Goal: Task Accomplishment & Management: Complete application form

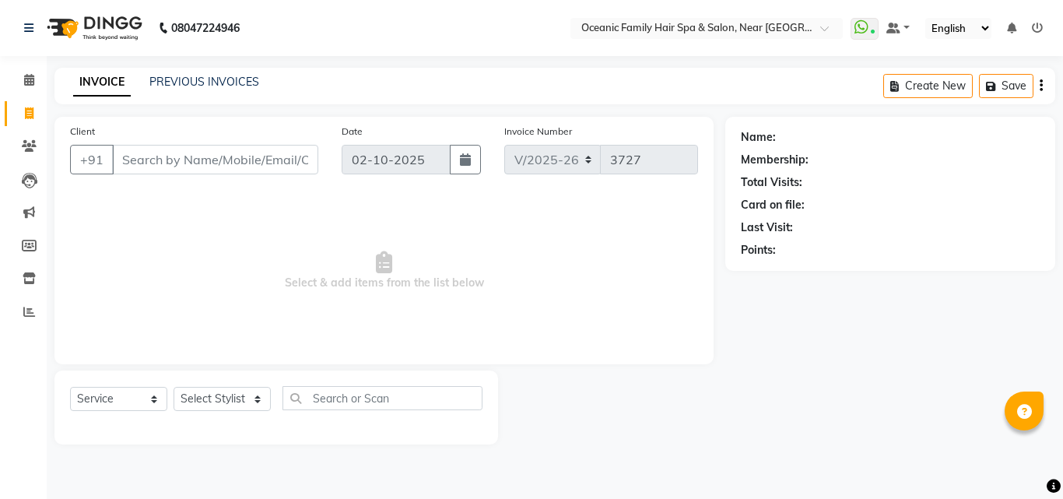
select select "4366"
select select "service"
click at [229, 394] on select "Select Stylist [PERSON_NAME] [PERSON_NAME] [PERSON_NAME] Riyasat [PERSON_NAME] …" at bounding box center [222, 399] width 97 height 24
select select "89184"
click at [174, 387] on select "Select Stylist [PERSON_NAME] [PERSON_NAME] [PERSON_NAME] Riyasat [PERSON_NAME] …" at bounding box center [222, 399] width 97 height 24
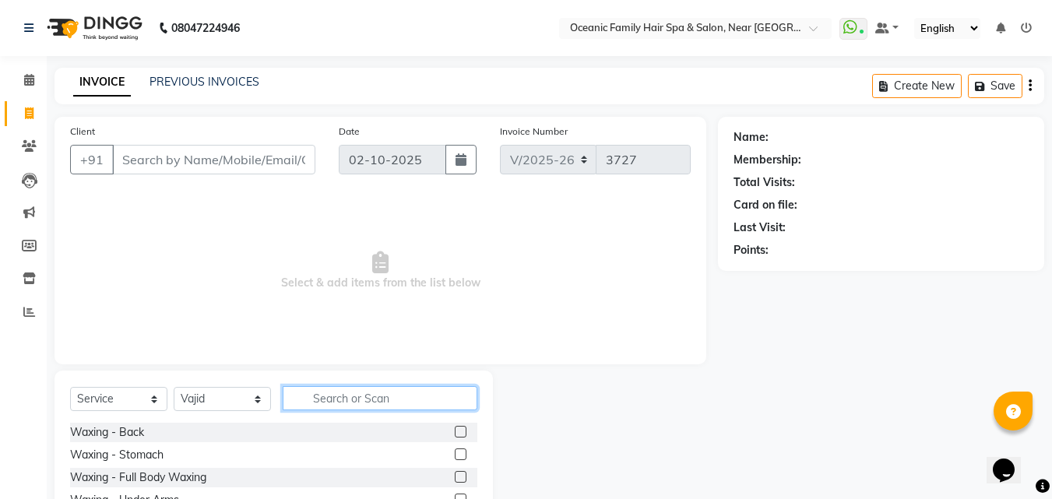
click at [395, 403] on input "text" at bounding box center [380, 398] width 195 height 24
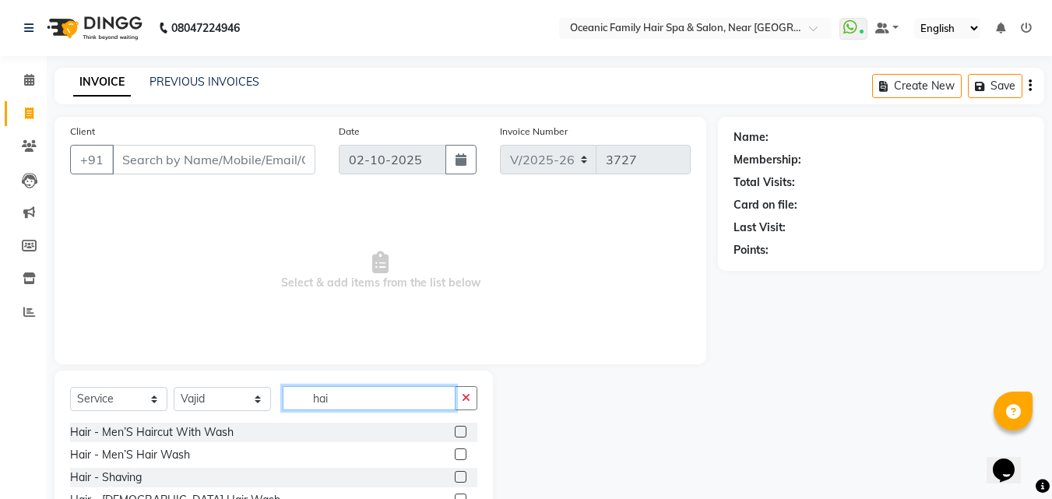
type input "hai"
click at [455, 432] on label at bounding box center [461, 432] width 12 height 12
click at [455, 432] on input "checkbox" at bounding box center [460, 432] width 10 height 10
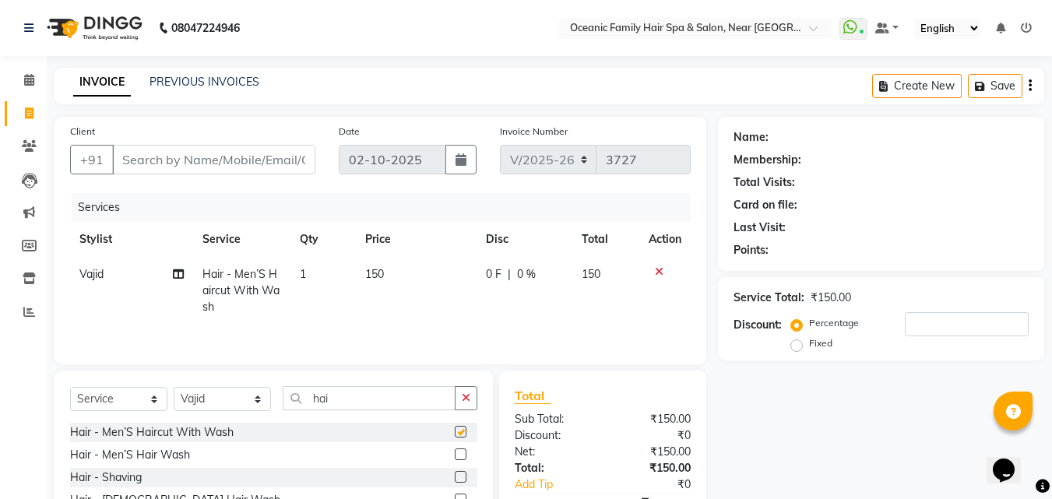
checkbox input "false"
click at [455, 479] on label at bounding box center [461, 477] width 12 height 12
click at [455, 479] on input "checkbox" at bounding box center [460, 478] width 10 height 10
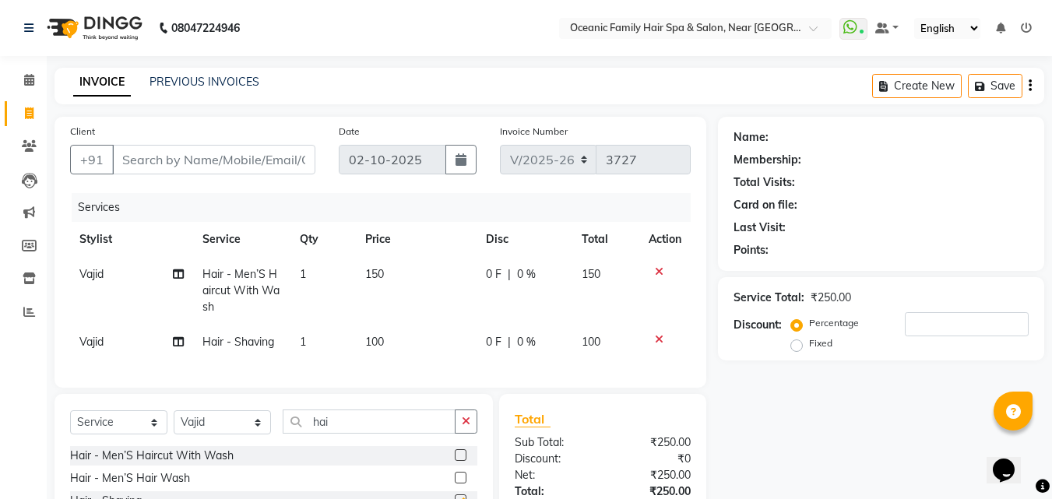
checkbox input "false"
click at [223, 434] on select "Select Stylist [PERSON_NAME] [PERSON_NAME] [PERSON_NAME] Riyasat [PERSON_NAME] …" at bounding box center [222, 422] width 97 height 24
select select "23960"
click at [174, 422] on select "Select Stylist [PERSON_NAME] [PERSON_NAME] [PERSON_NAME] Riyasat [PERSON_NAME] …" at bounding box center [222, 422] width 97 height 24
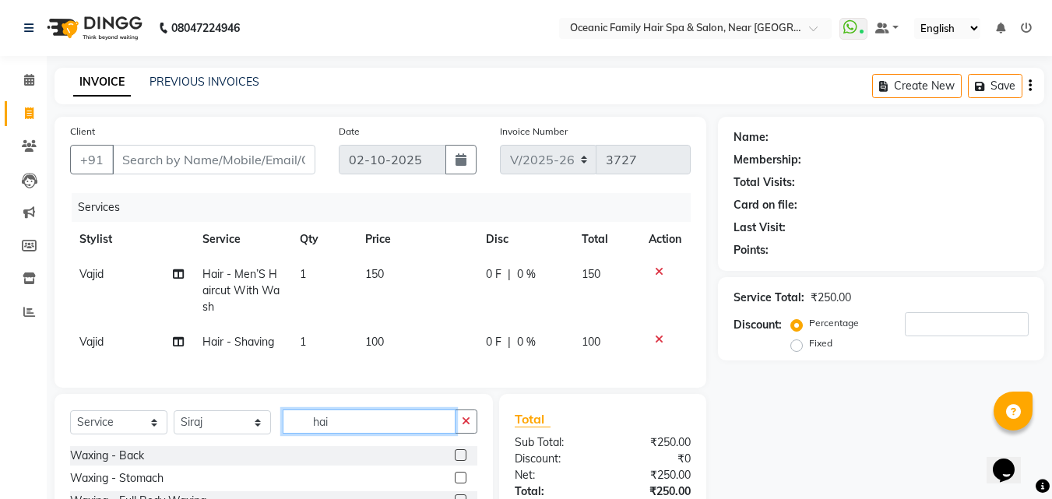
click at [358, 434] on input "hai" at bounding box center [369, 421] width 173 height 24
type input "h"
type input "hai"
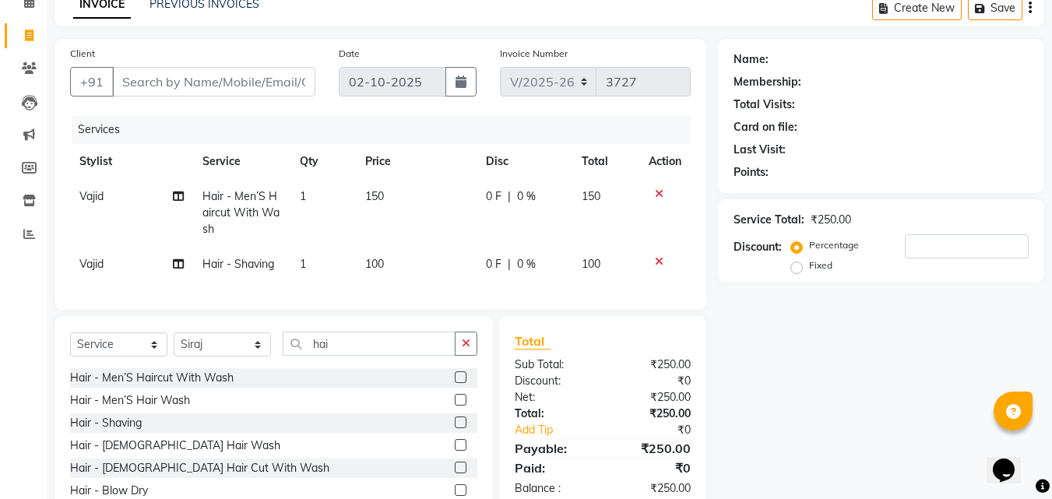
click at [455, 383] on label at bounding box center [461, 377] width 12 height 12
click at [455, 383] on input "checkbox" at bounding box center [460, 378] width 10 height 10
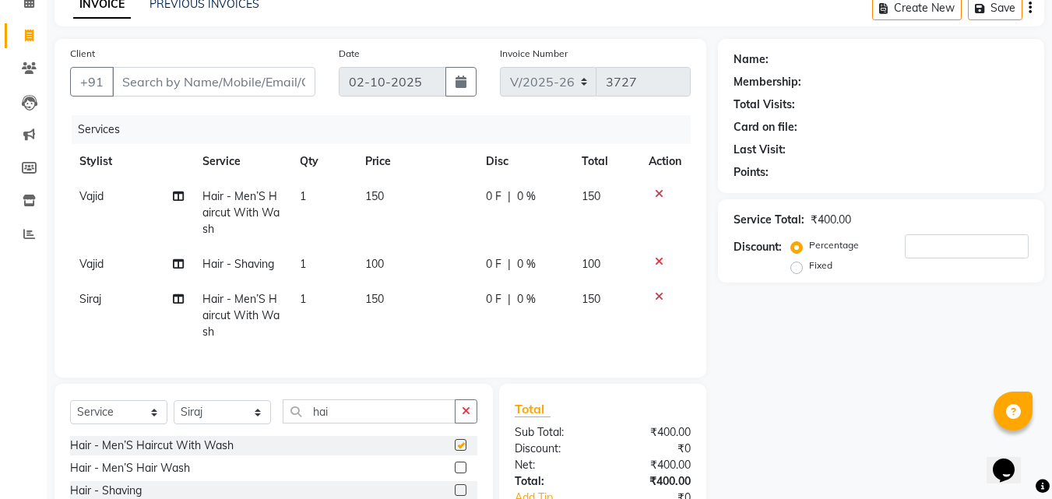
checkbox input "false"
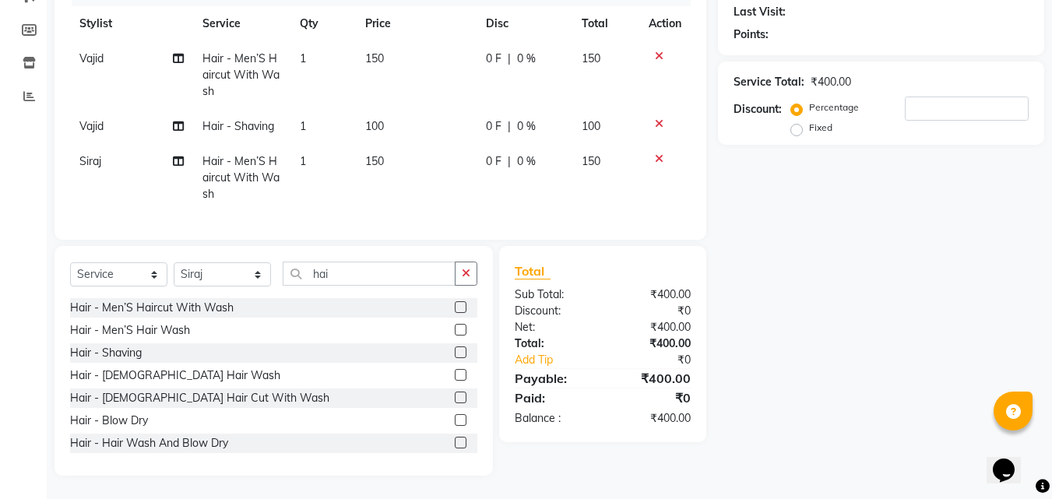
click at [455, 354] on label at bounding box center [461, 352] width 12 height 12
click at [455, 354] on input "checkbox" at bounding box center [460, 353] width 10 height 10
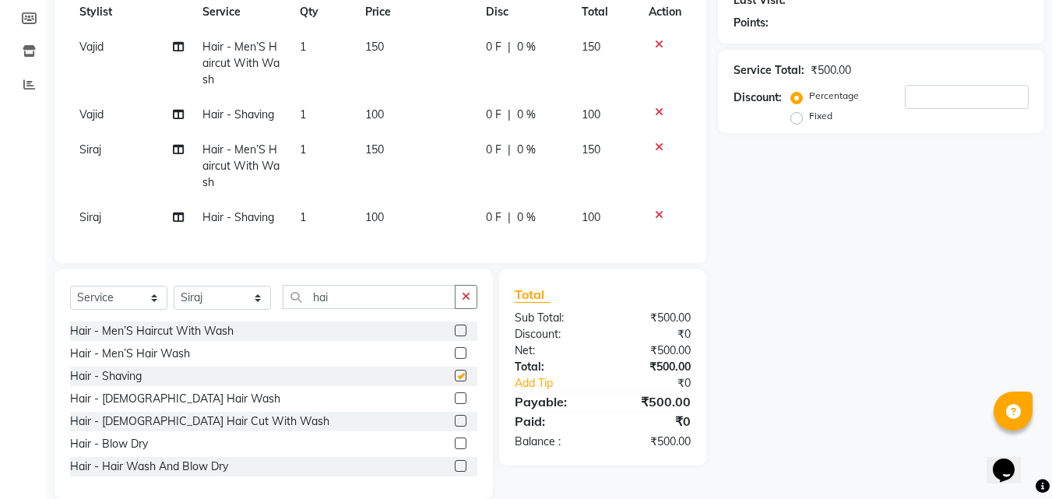
checkbox input "false"
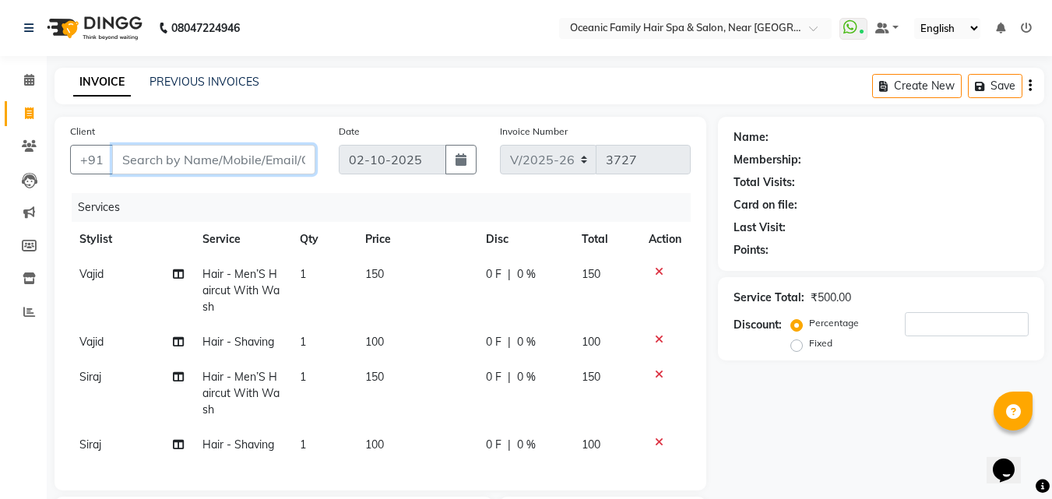
click at [180, 163] on input "Client" at bounding box center [213, 160] width 203 height 30
type input "8"
type input "0"
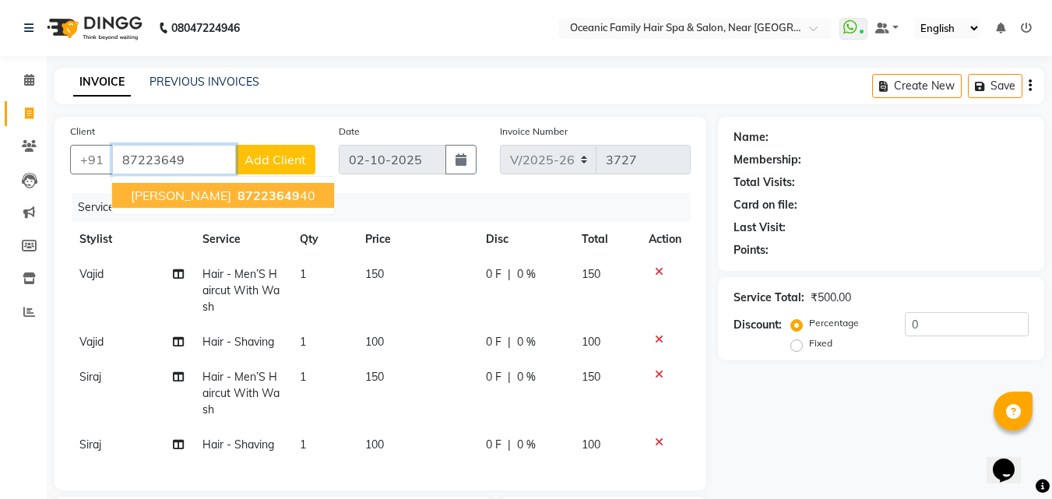
click at [237, 189] on span "87223649" at bounding box center [268, 196] width 62 height 16
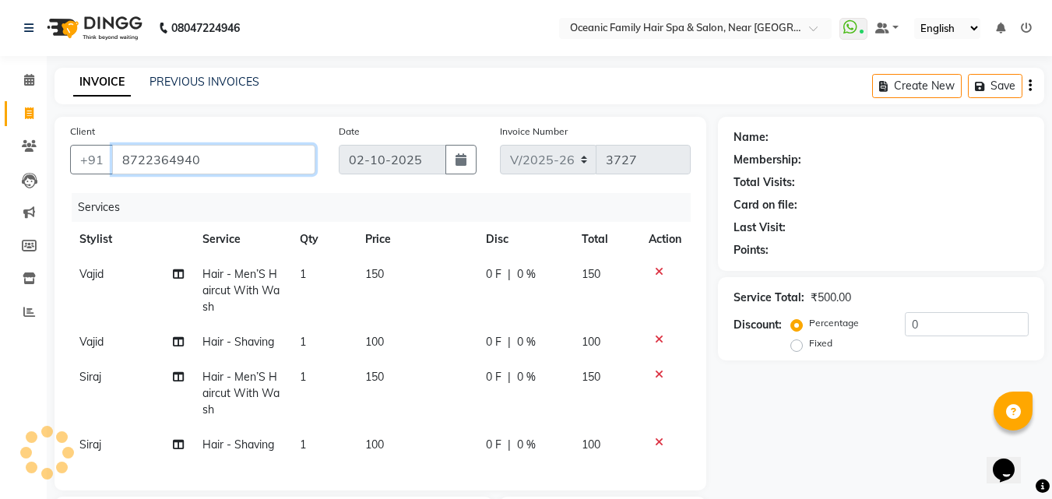
type input "8722364940"
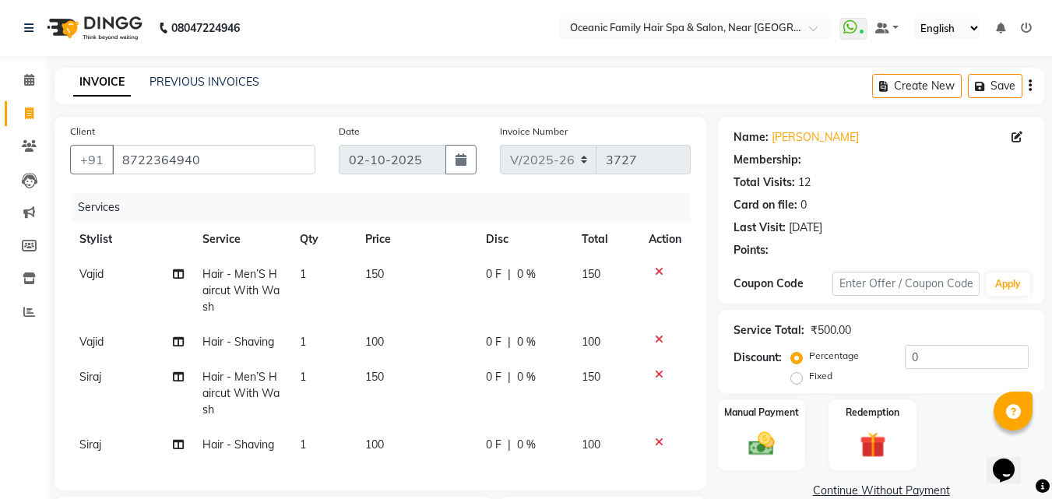
select select "1: Object"
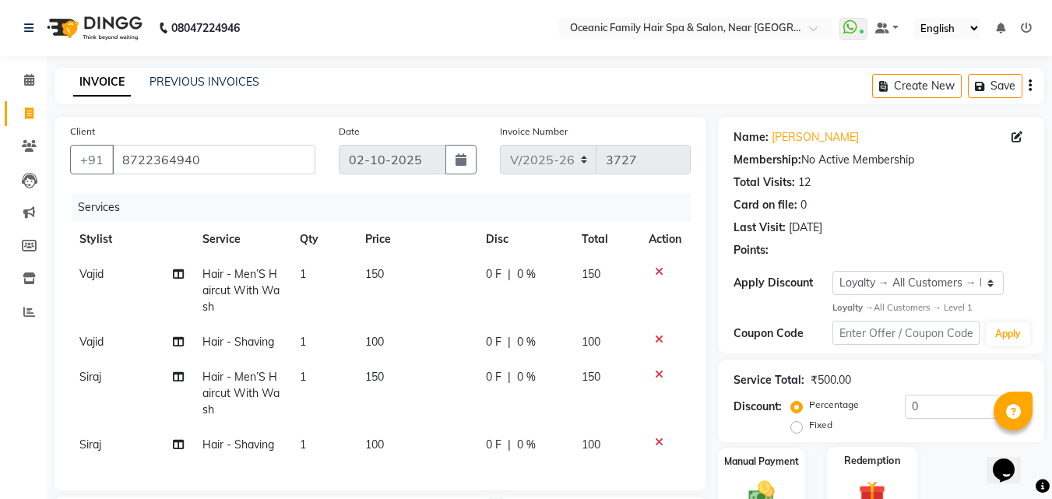
scroll to position [111, 0]
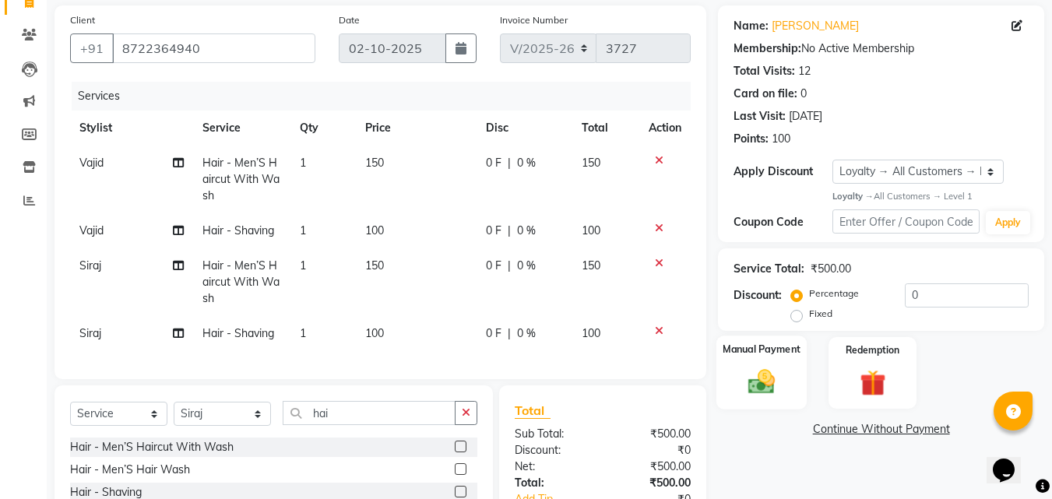
click at [777, 365] on div "Manual Payment" at bounding box center [761, 373] width 91 height 74
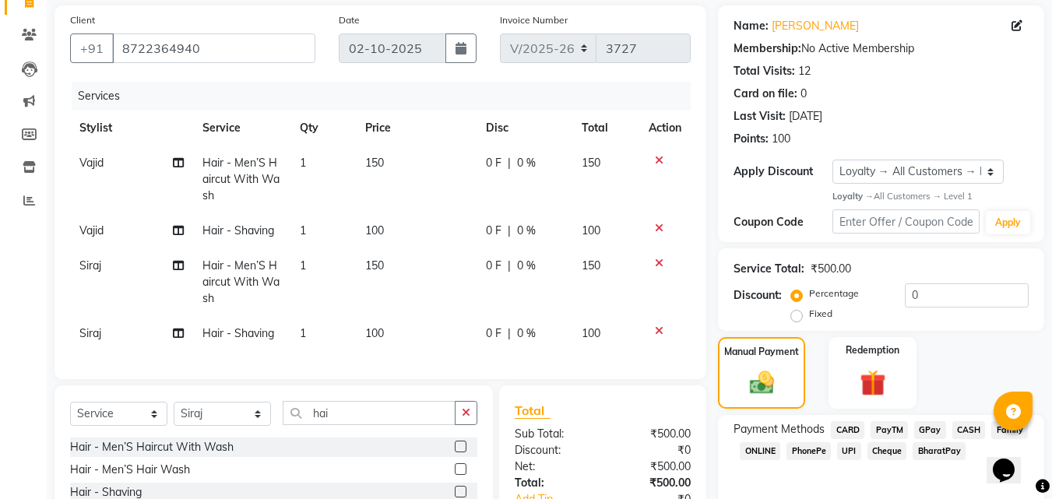
click at [965, 430] on span "CASH" at bounding box center [968, 430] width 33 height 18
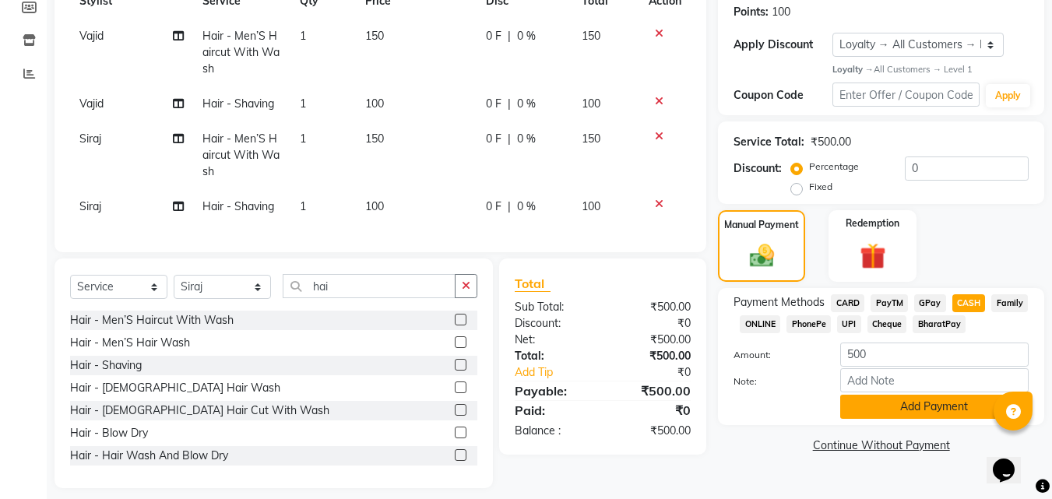
click at [913, 407] on button "Add Payment" at bounding box center [934, 407] width 188 height 24
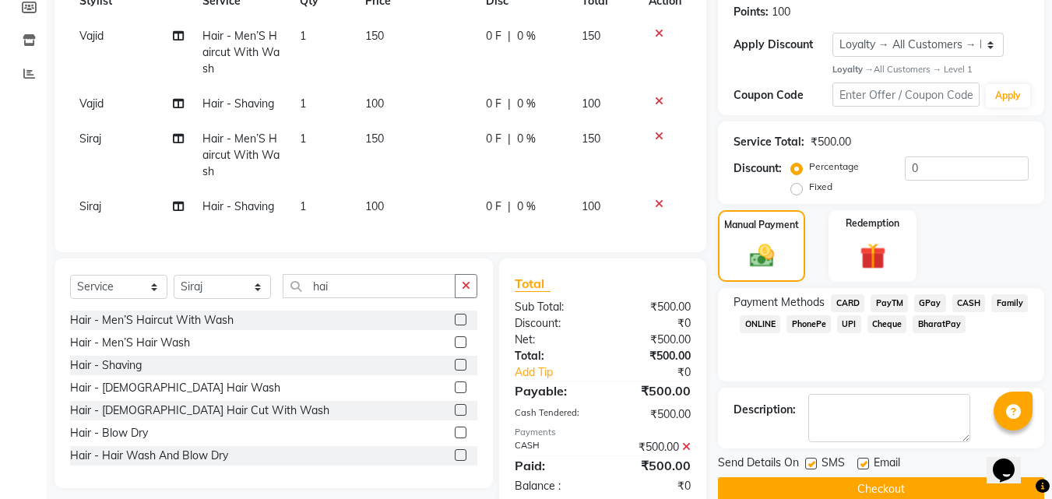
scroll to position [361, 0]
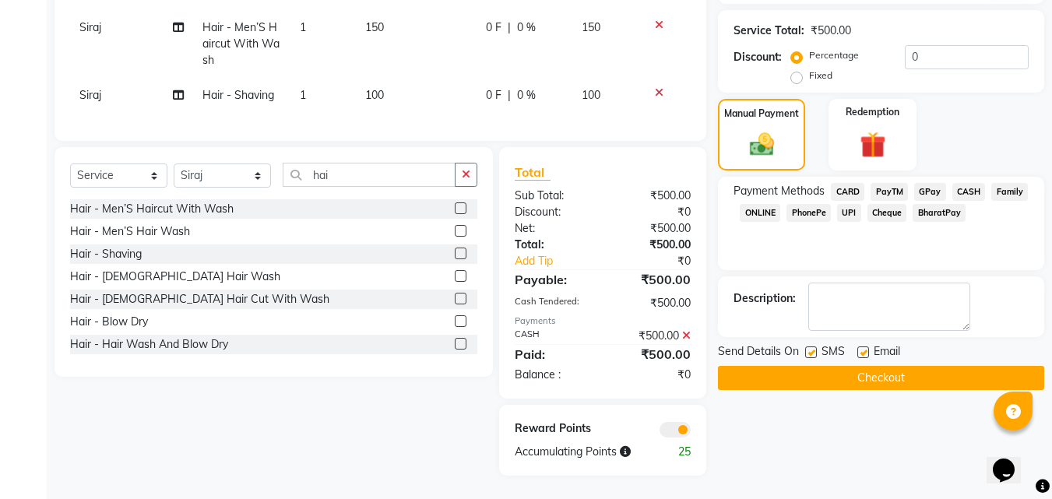
click at [933, 368] on button "Checkout" at bounding box center [881, 378] width 326 height 24
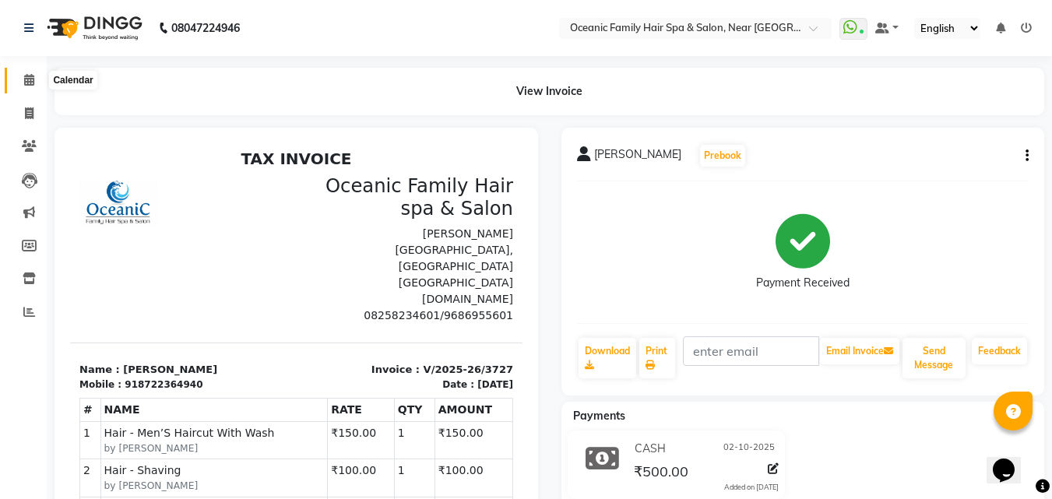
click at [34, 79] on icon at bounding box center [29, 80] width 10 height 12
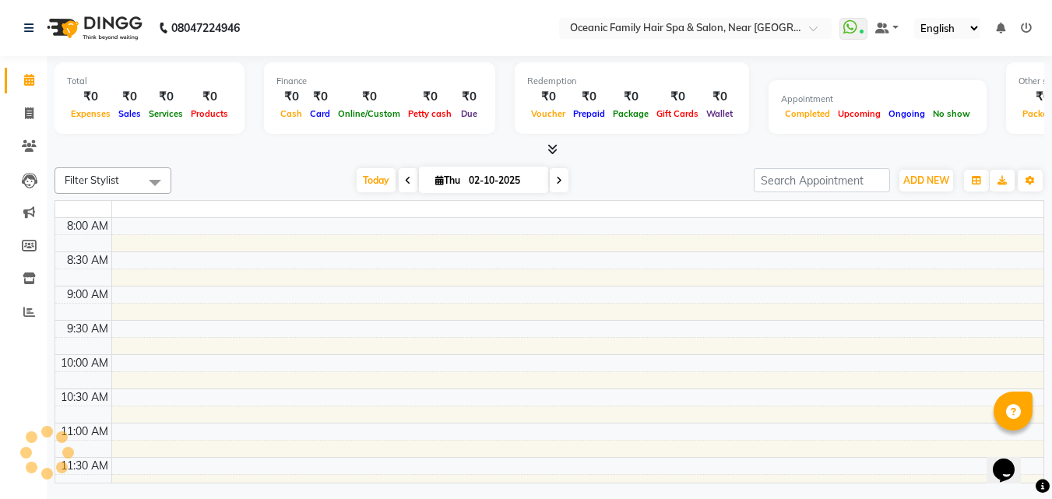
scroll to position [713, 0]
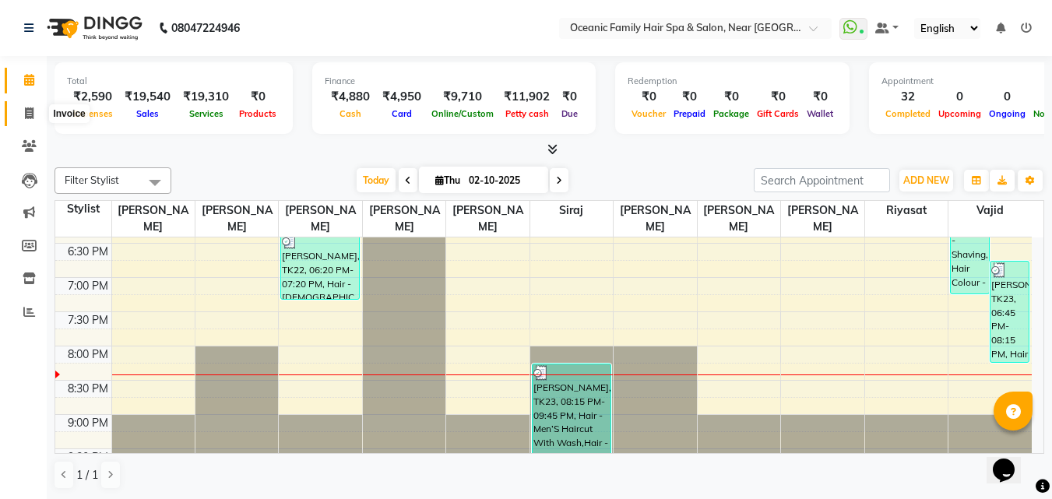
click at [34, 120] on span at bounding box center [29, 114] width 27 height 18
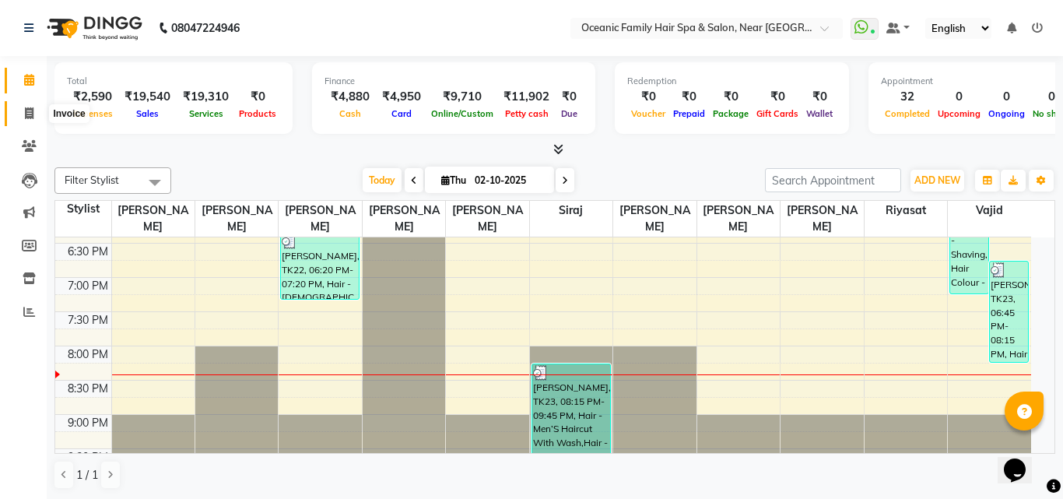
select select "4366"
select select "service"
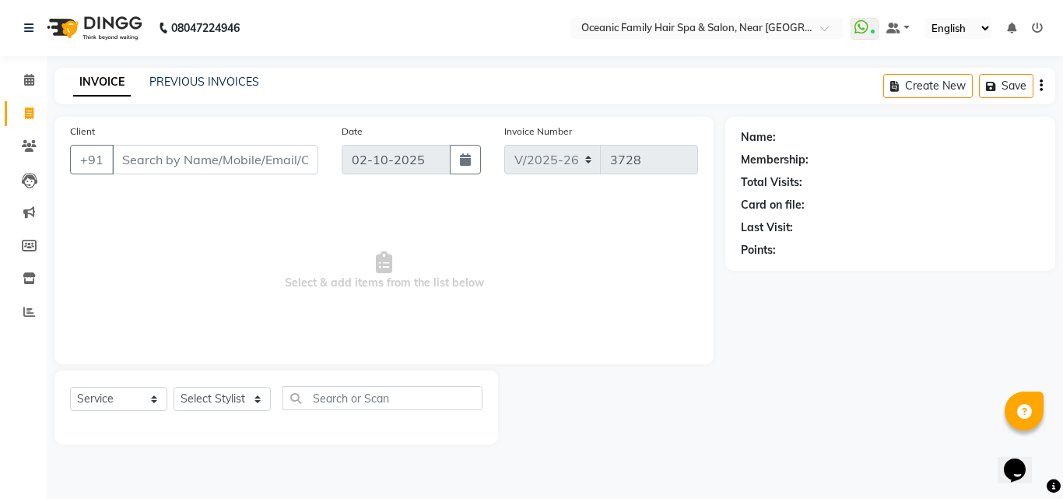
click at [147, 158] on input "Client" at bounding box center [215, 160] width 206 height 30
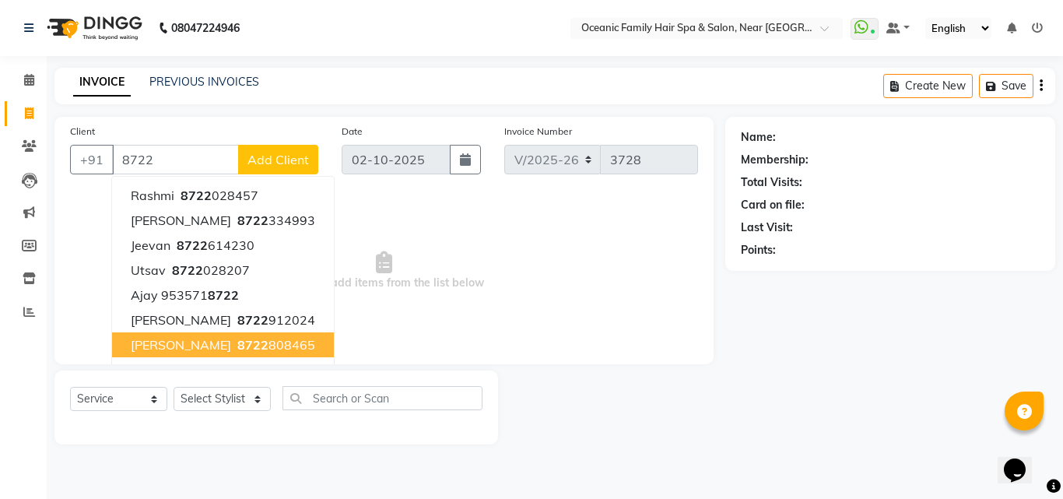
click at [237, 346] on span "8722" at bounding box center [252, 345] width 31 height 16
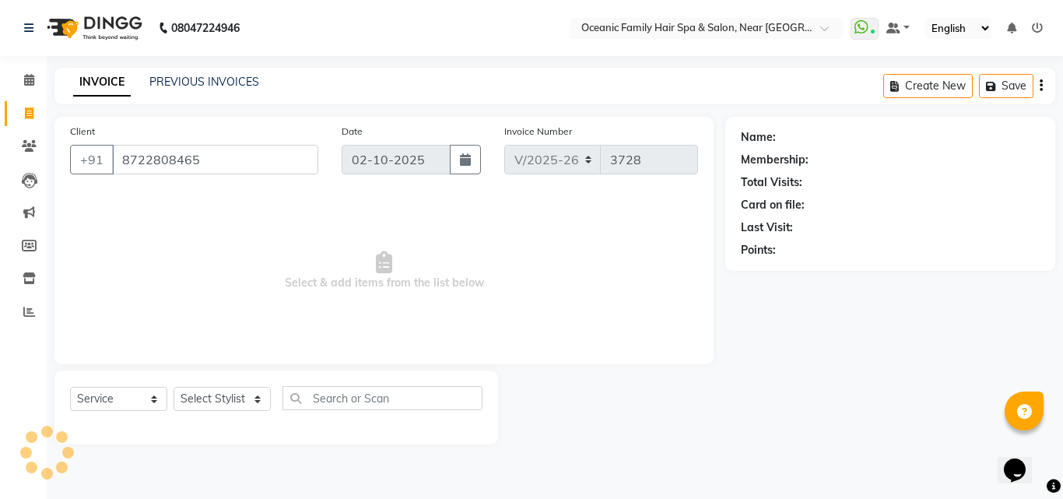
type input "8722808465"
select select "1: Object"
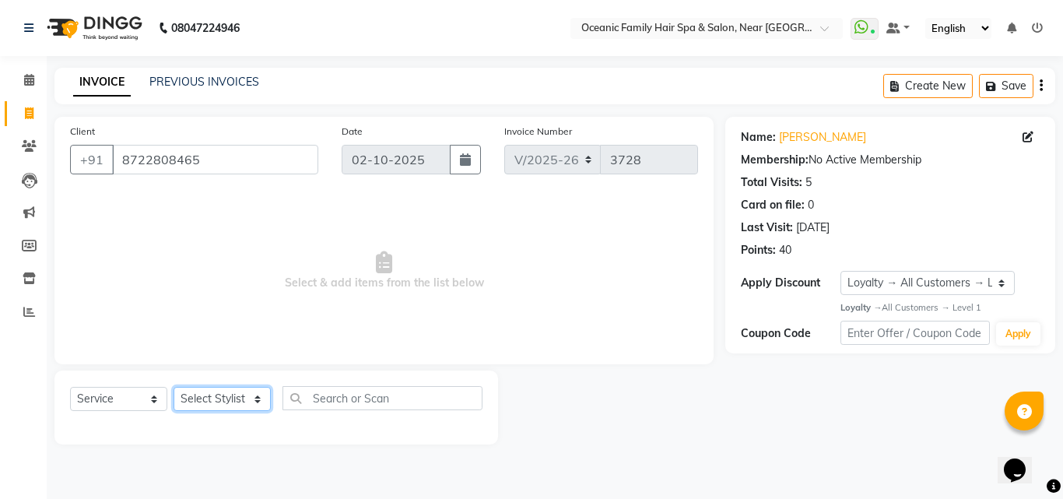
click at [192, 394] on select "Select Stylist [PERSON_NAME] [PERSON_NAME] [PERSON_NAME] Riyasat [PERSON_NAME] …" at bounding box center [222, 399] width 97 height 24
select select "23948"
click at [174, 387] on select "Select Stylist [PERSON_NAME] [PERSON_NAME] [PERSON_NAME] Riyasat [PERSON_NAME] …" at bounding box center [222, 399] width 97 height 24
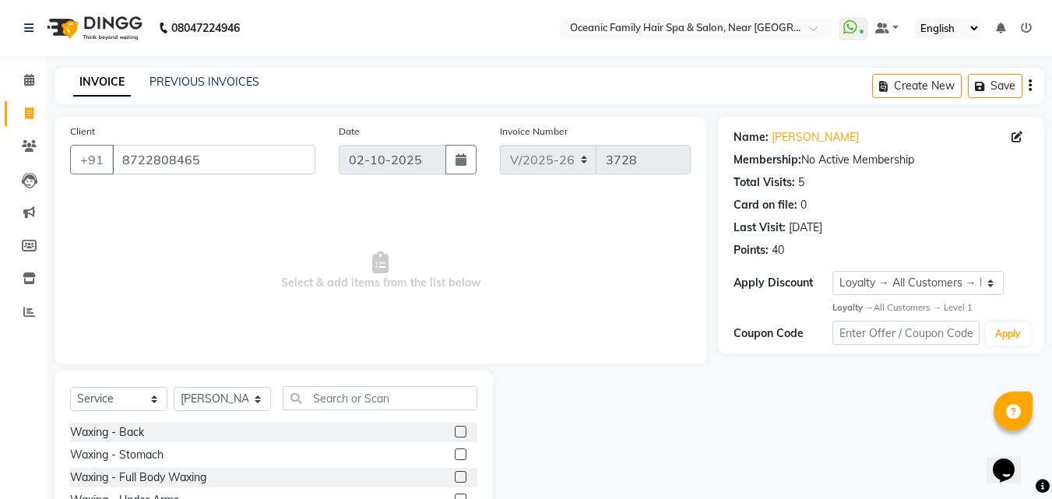
click at [349, 381] on div "Select Service Product Membership Package Voucher Prepaid Gift Card Select Styl…" at bounding box center [273, 486] width 438 height 230
click at [348, 388] on input "text" at bounding box center [380, 398] width 195 height 24
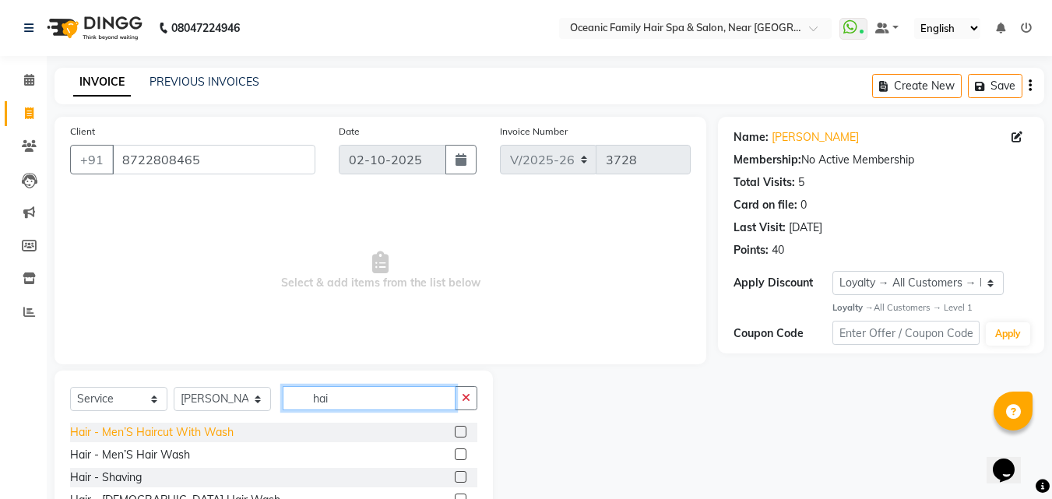
type input "hai"
click at [167, 429] on div "Hair - Men’S Haircut With Wash" at bounding box center [151, 432] width 163 height 16
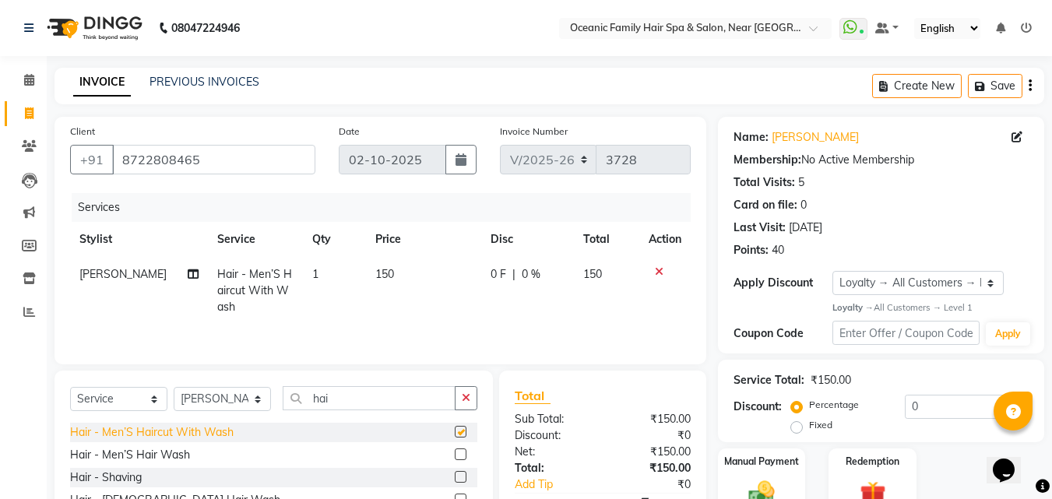
checkbox input "false"
click at [132, 475] on div "Hair - Shaving" at bounding box center [106, 477] width 72 height 16
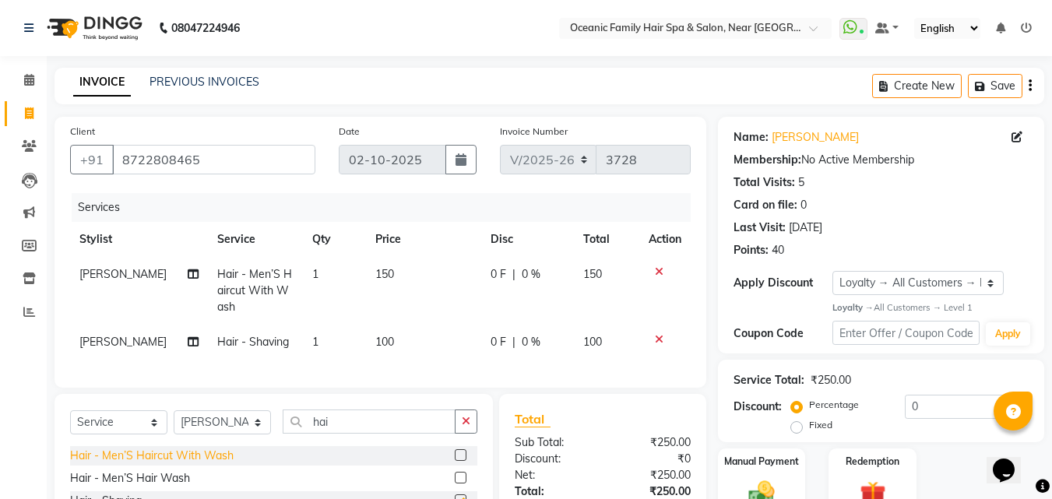
checkbox input "false"
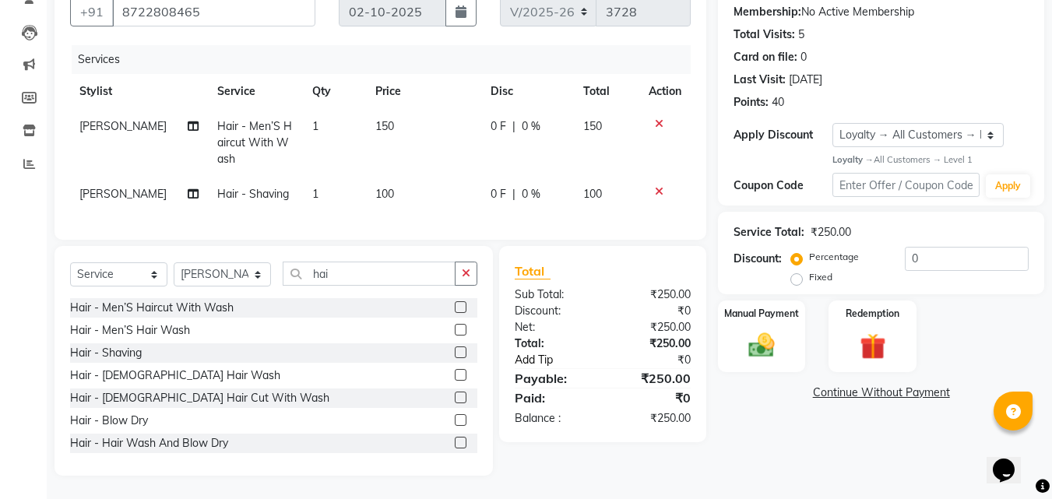
click at [527, 362] on link "Add Tip" at bounding box center [561, 360] width 116 height 16
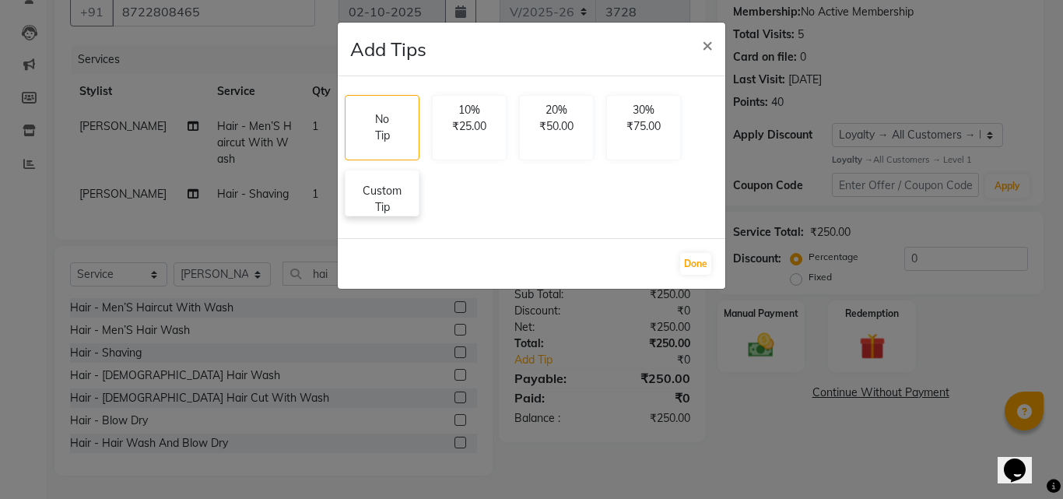
click at [392, 209] on p "Custom Tip" at bounding box center [382, 199] width 54 height 33
select select "23948"
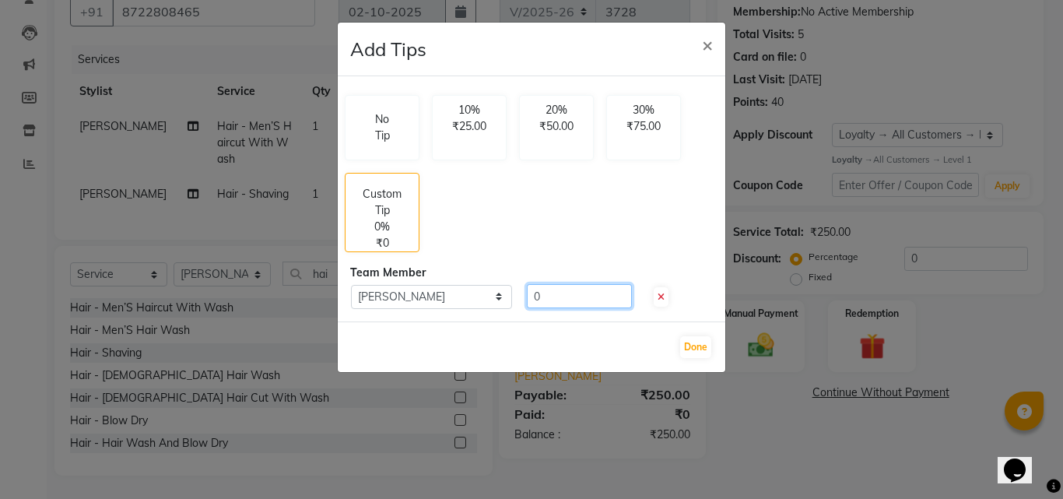
click at [583, 287] on input "0" at bounding box center [579, 296] width 105 height 24
type input "50"
click at [698, 344] on button "Done" at bounding box center [695, 347] width 31 height 22
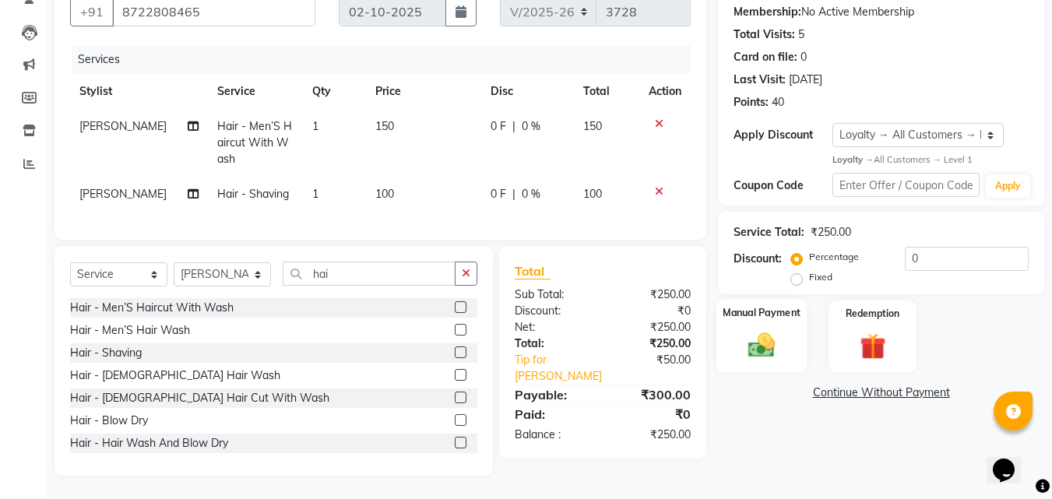
click at [768, 317] on div "Manual Payment" at bounding box center [761, 336] width 91 height 74
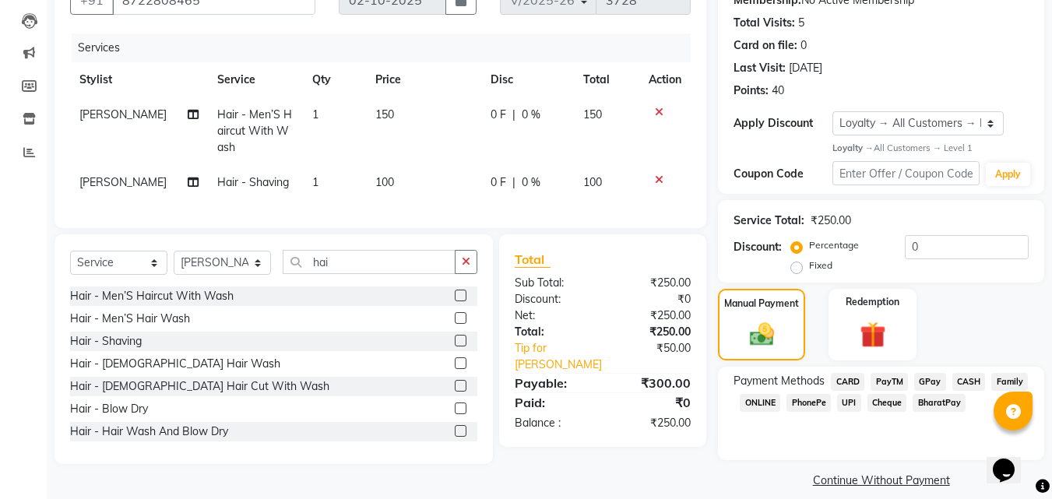
click at [894, 383] on span "PayTM" at bounding box center [888, 382] width 37 height 18
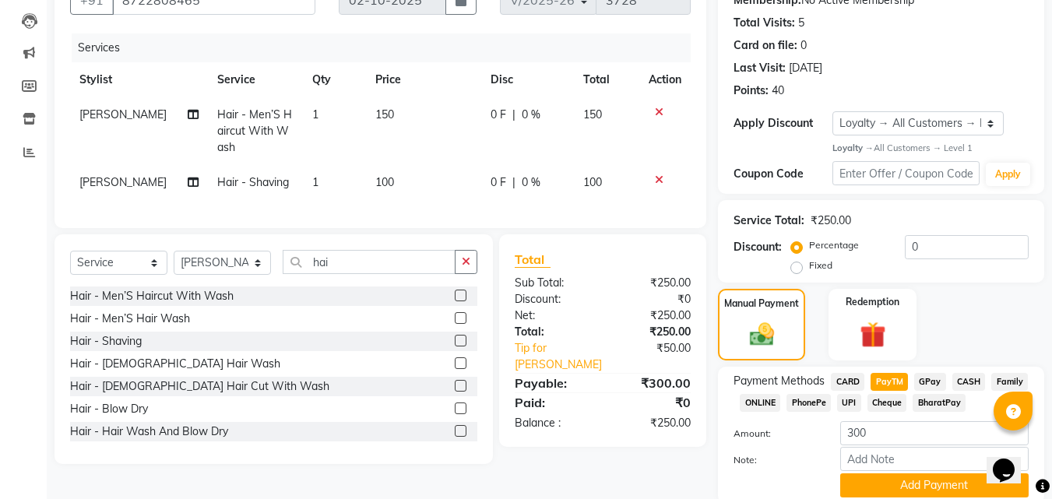
scroll to position [220, 0]
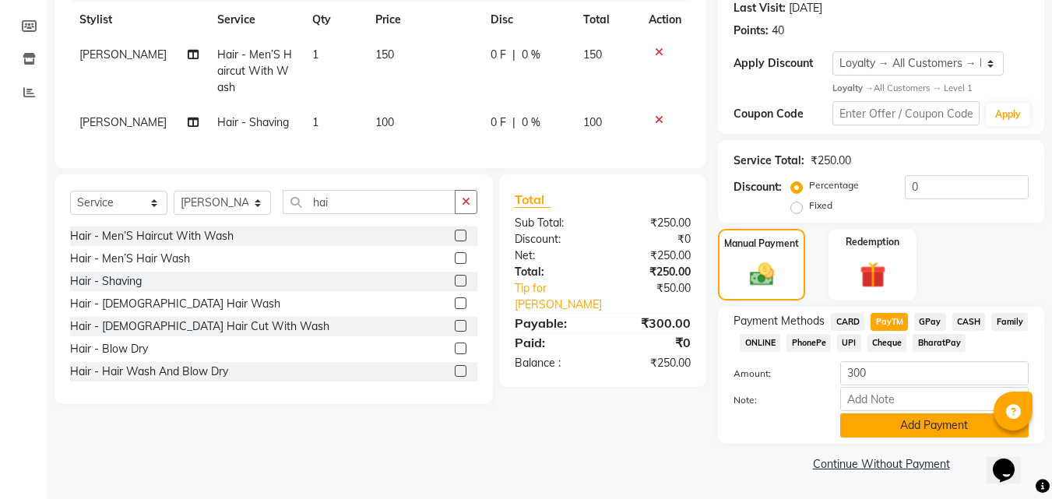
click at [933, 423] on button "Add Payment" at bounding box center [934, 425] width 188 height 24
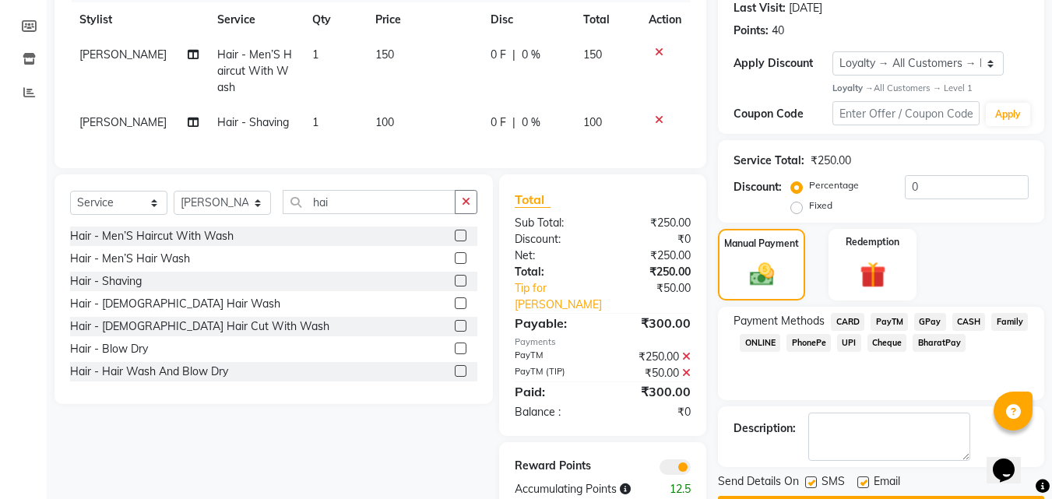
scroll to position [264, 0]
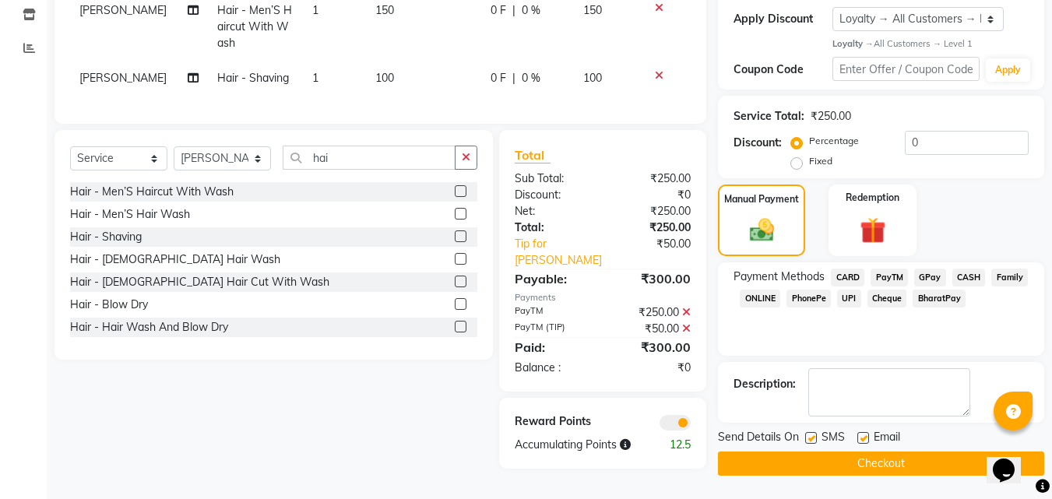
click at [861, 463] on button "Checkout" at bounding box center [881, 464] width 326 height 24
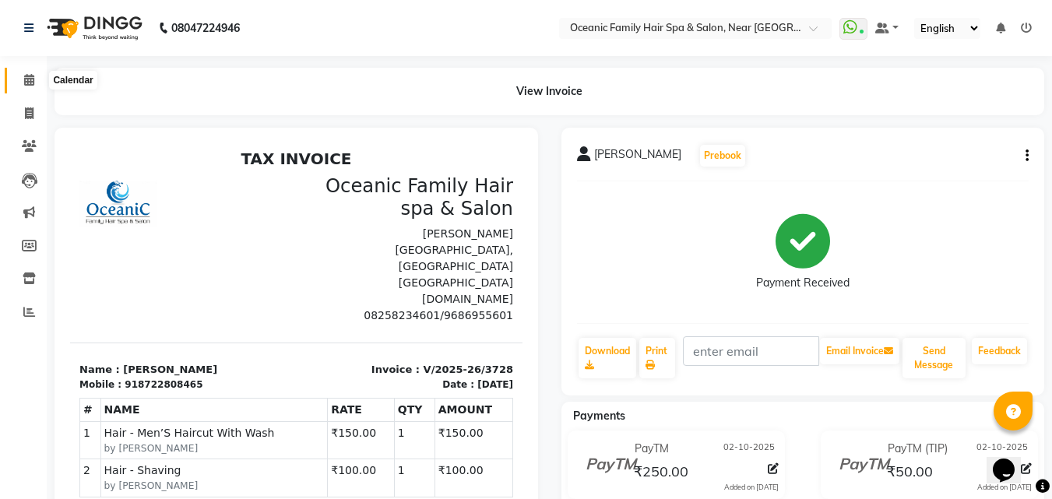
click at [27, 75] on icon at bounding box center [29, 80] width 10 height 12
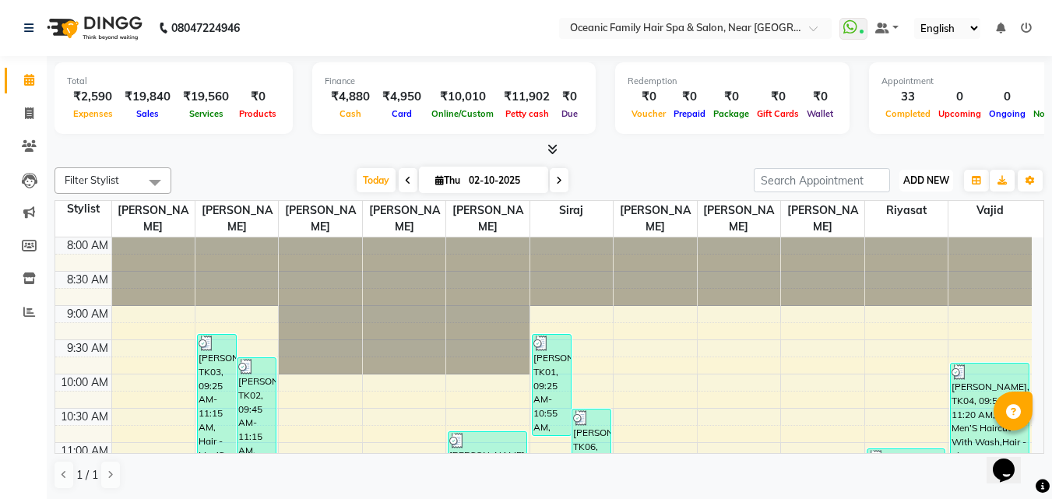
click at [921, 176] on span "ADD NEW" at bounding box center [926, 180] width 46 height 12
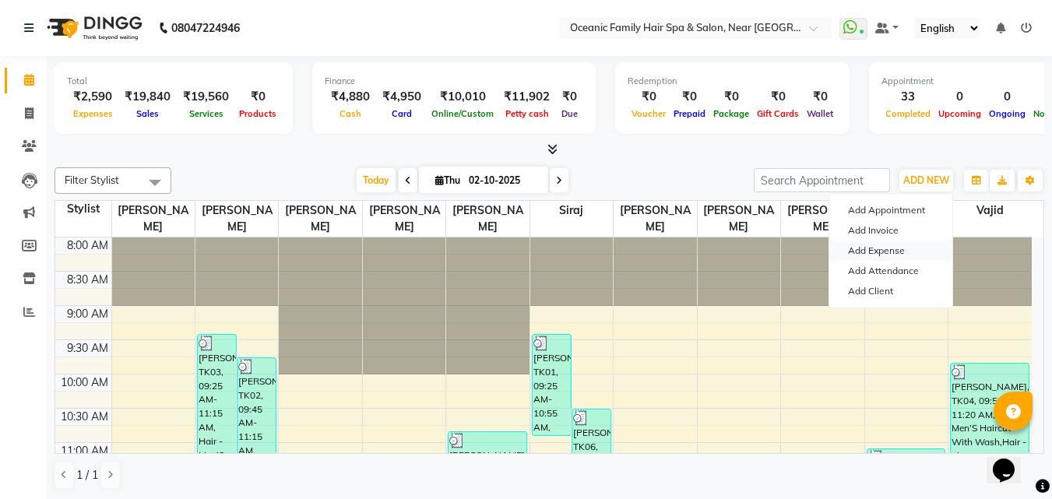
click at [887, 252] on link "Add Expense" at bounding box center [890, 251] width 123 height 20
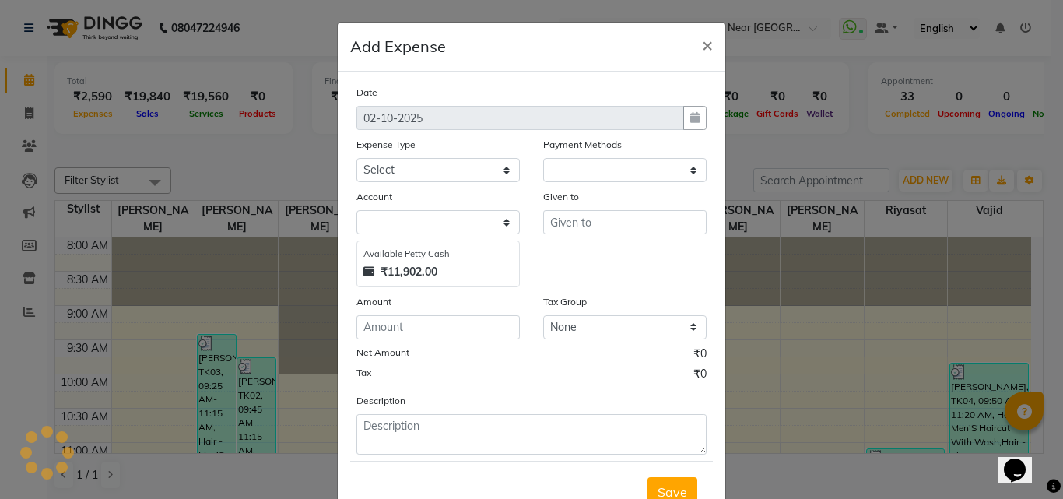
select select "1"
select select "3172"
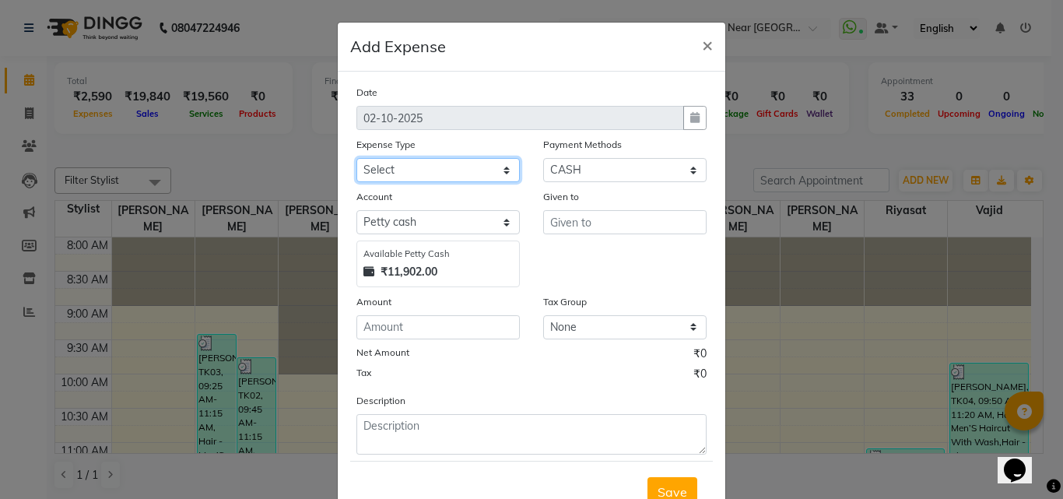
click at [409, 170] on select "Select [PERSON_NAME] [PERSON_NAME] [PERSON_NAME] Bank charges Cash transfer to …" at bounding box center [438, 170] width 163 height 24
select select "5558"
click at [357, 158] on select "Select [PERSON_NAME] [PERSON_NAME] [PERSON_NAME] Bank charges Cash transfer to …" at bounding box center [438, 170] width 163 height 24
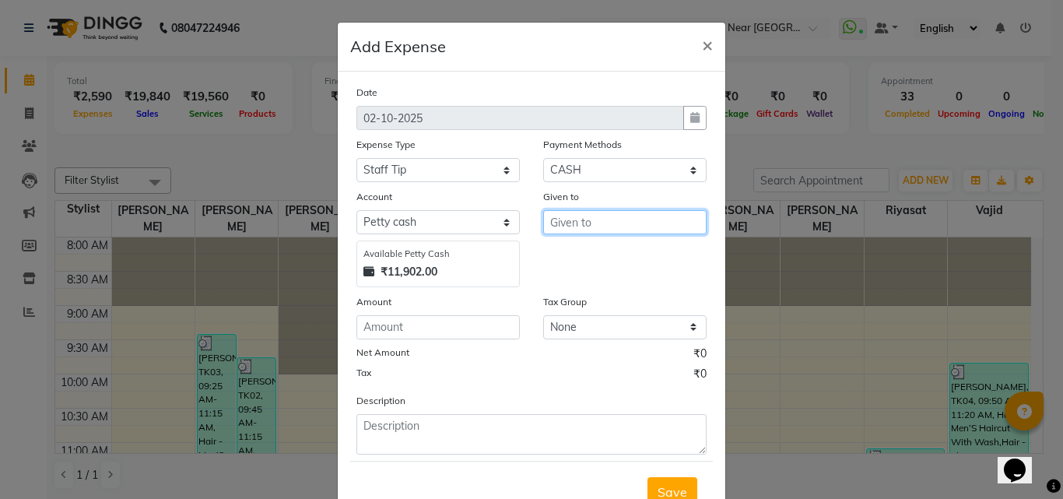
click at [573, 220] on input "text" at bounding box center [624, 222] width 163 height 24
click at [598, 285] on ngb-highlight "Ar un Thakur" at bounding box center [599, 280] width 72 height 16
type input "[PERSON_NAME]"
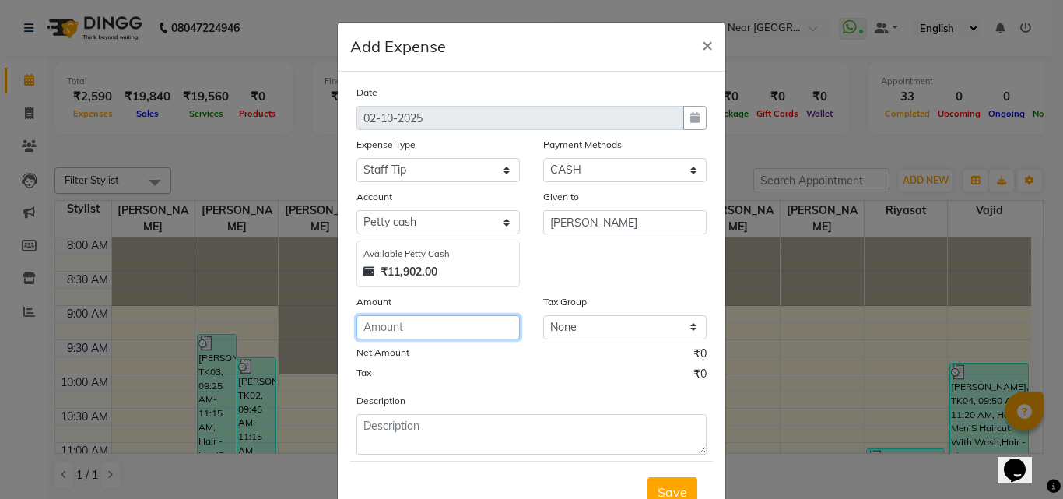
click at [430, 335] on input "number" at bounding box center [438, 327] width 163 height 24
type input "50"
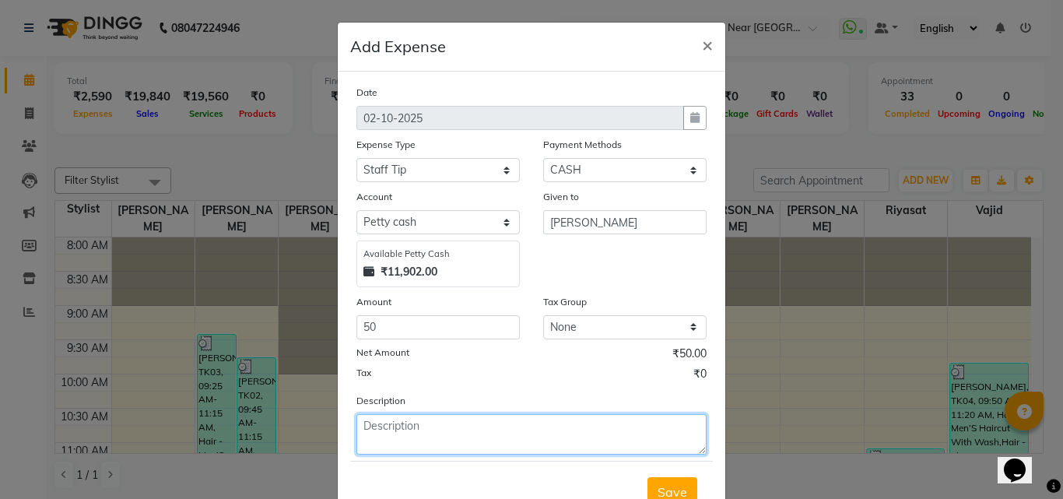
click at [445, 443] on textarea at bounding box center [532, 434] width 350 height 40
type textarea "[PERSON_NAME]"
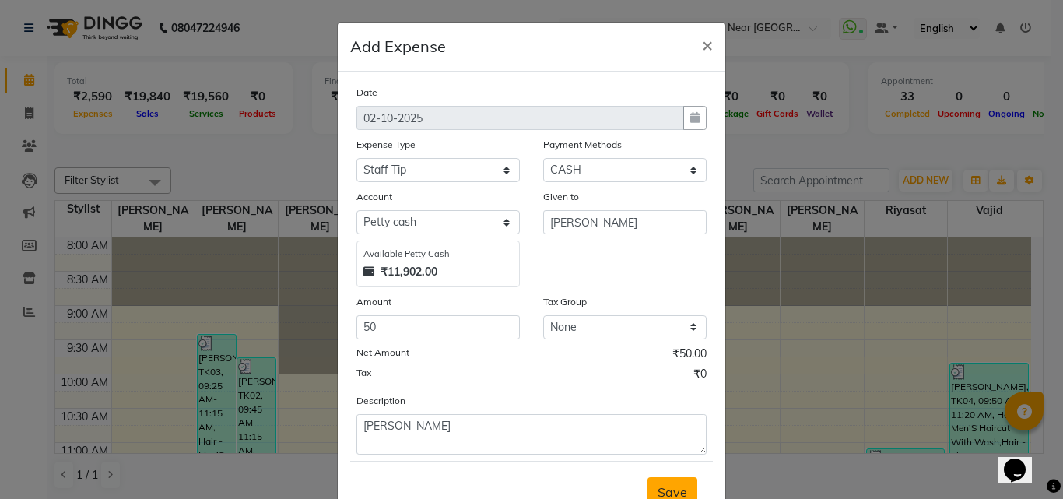
click at [662, 493] on span "Save" at bounding box center [673, 492] width 30 height 16
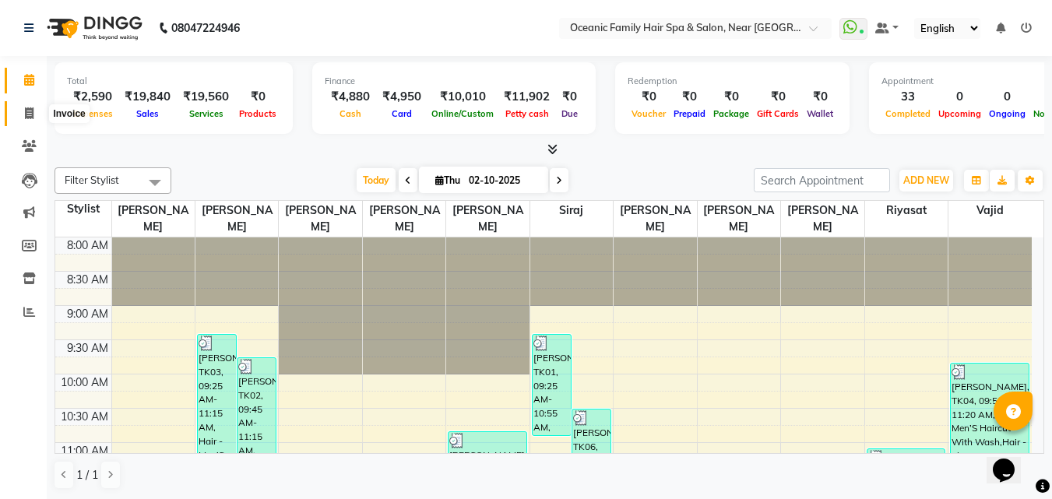
click at [23, 109] on span at bounding box center [29, 114] width 27 height 18
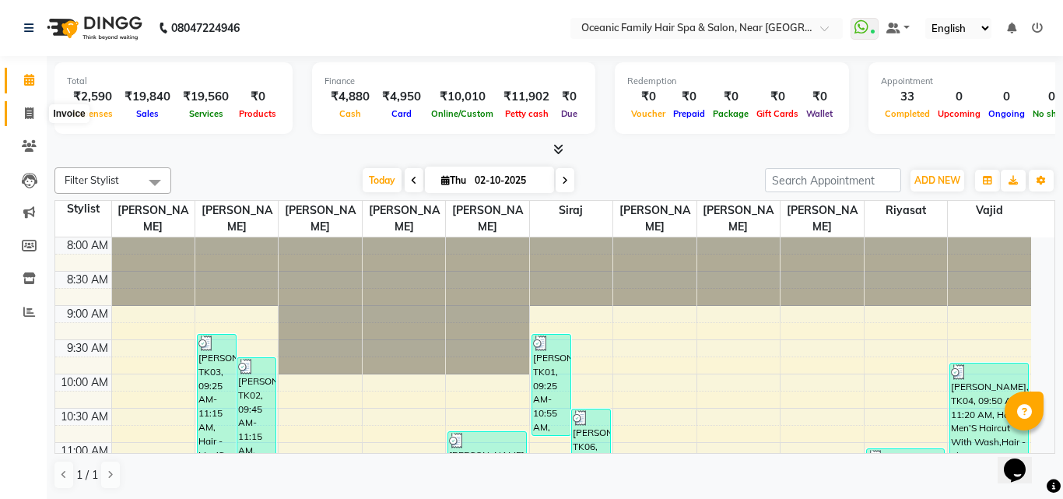
select select "service"
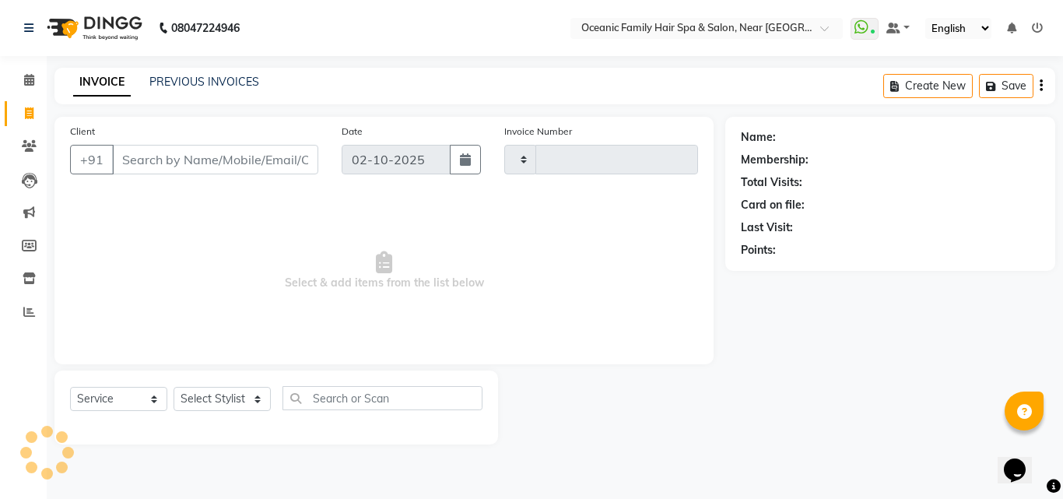
type input "3729"
select select "4366"
click at [202, 406] on select "Select Stylist [PERSON_NAME] [PERSON_NAME] [PERSON_NAME] Riyasat [PERSON_NAME] …" at bounding box center [222, 399] width 97 height 24
select select "23948"
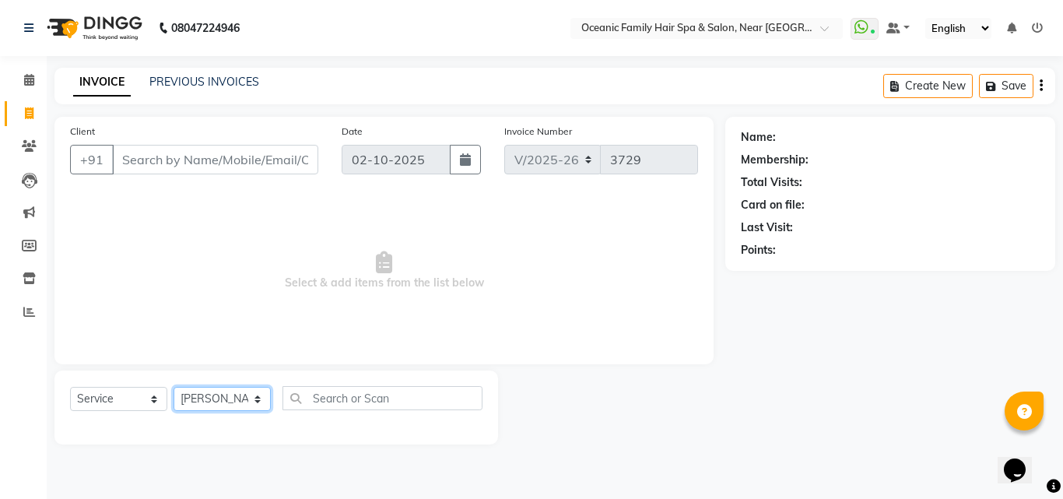
click at [174, 387] on select "Select Stylist [PERSON_NAME] [PERSON_NAME] [PERSON_NAME] Riyasat [PERSON_NAME] …" at bounding box center [222, 399] width 97 height 24
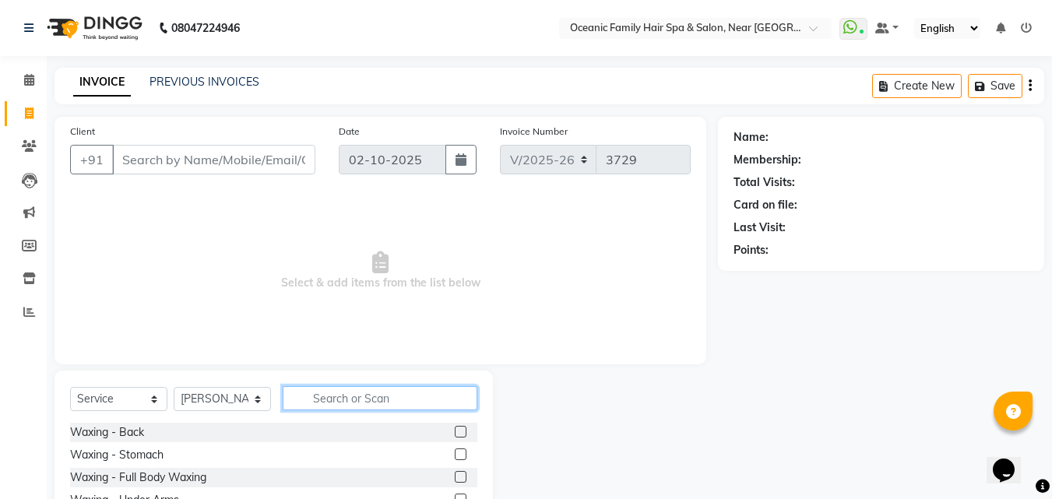
drag, startPoint x: 353, startPoint y: 402, endPoint x: 451, endPoint y: 255, distance: 176.4
click at [359, 386] on input "text" at bounding box center [380, 398] width 195 height 24
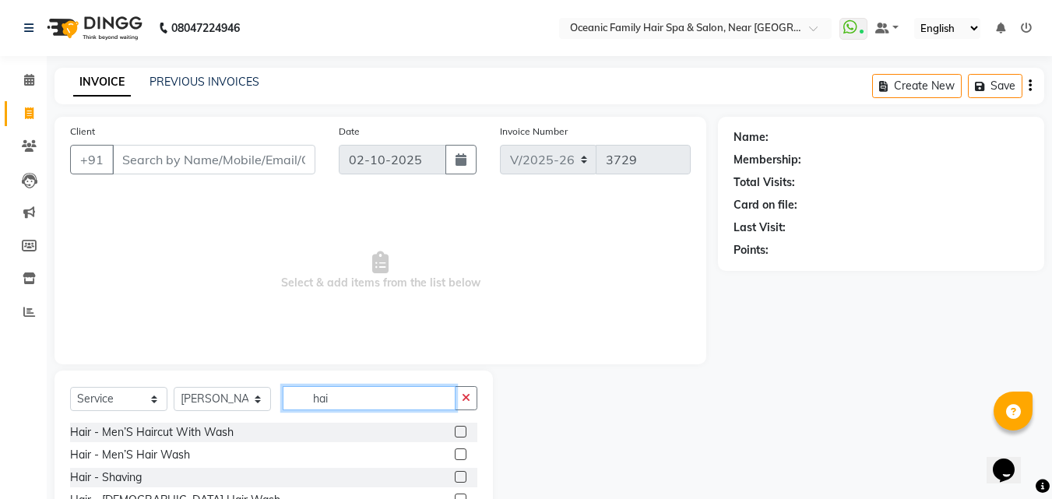
type input "hai"
click at [455, 434] on label at bounding box center [461, 432] width 12 height 12
click at [455, 434] on input "checkbox" at bounding box center [460, 432] width 10 height 10
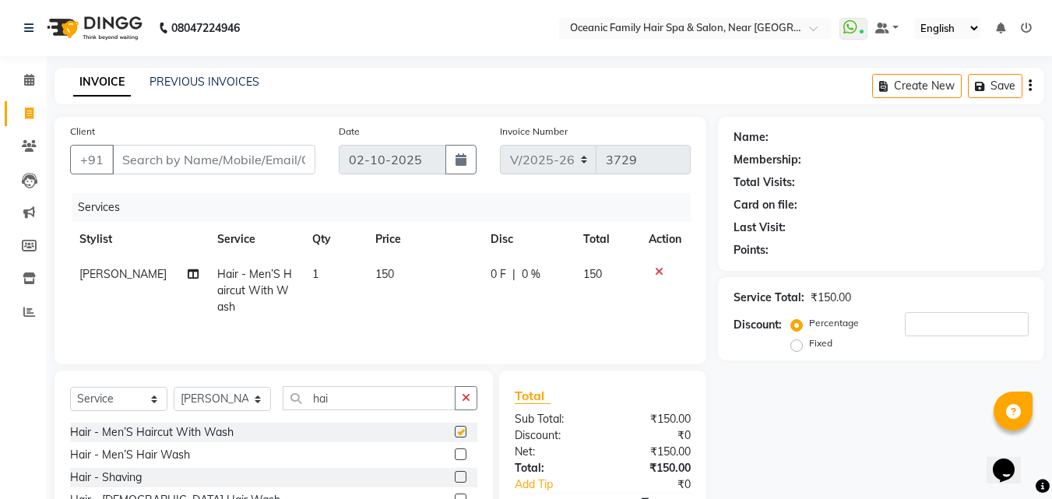
checkbox input "false"
click at [186, 156] on input "Client" at bounding box center [213, 160] width 203 height 30
type input "7"
type input "0"
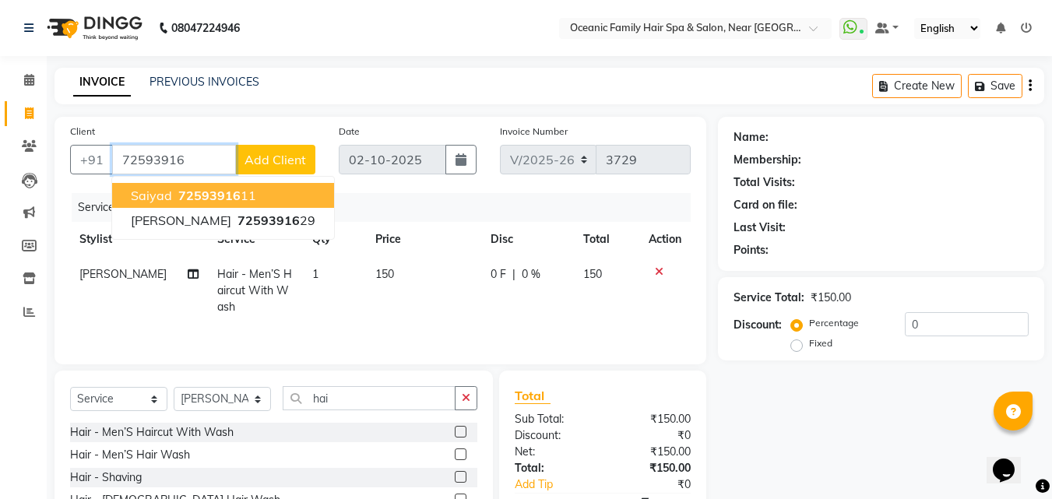
click at [208, 195] on span "72593916" at bounding box center [209, 196] width 62 height 16
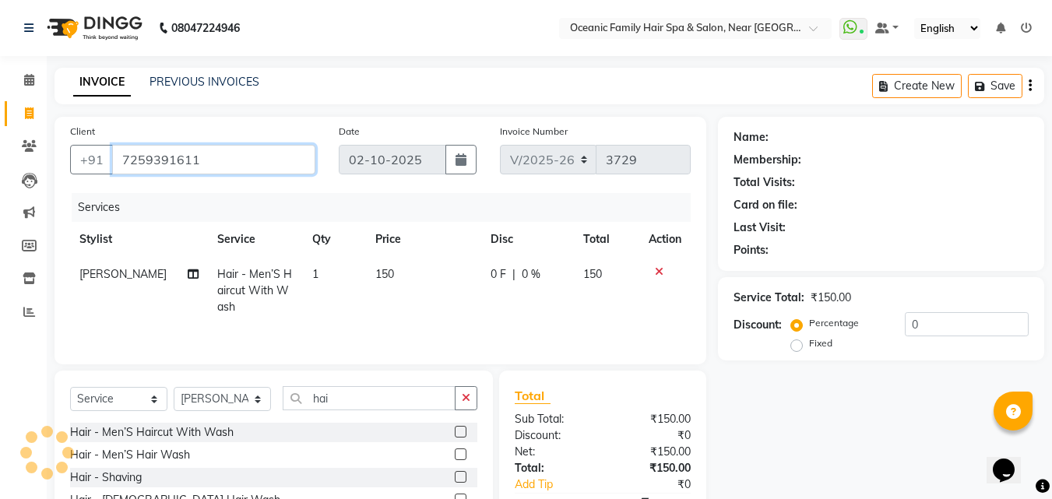
type input "7259391611"
select select "1: Object"
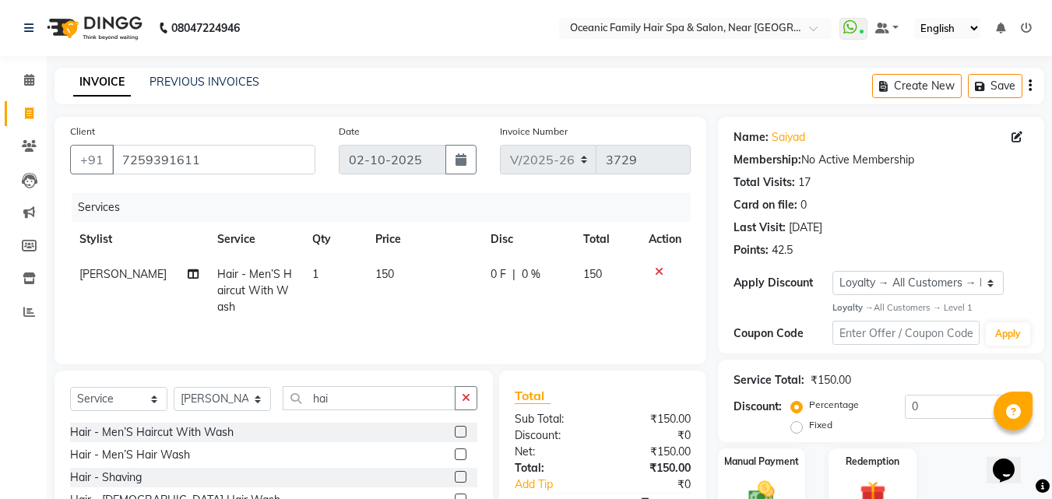
scroll to position [125, 0]
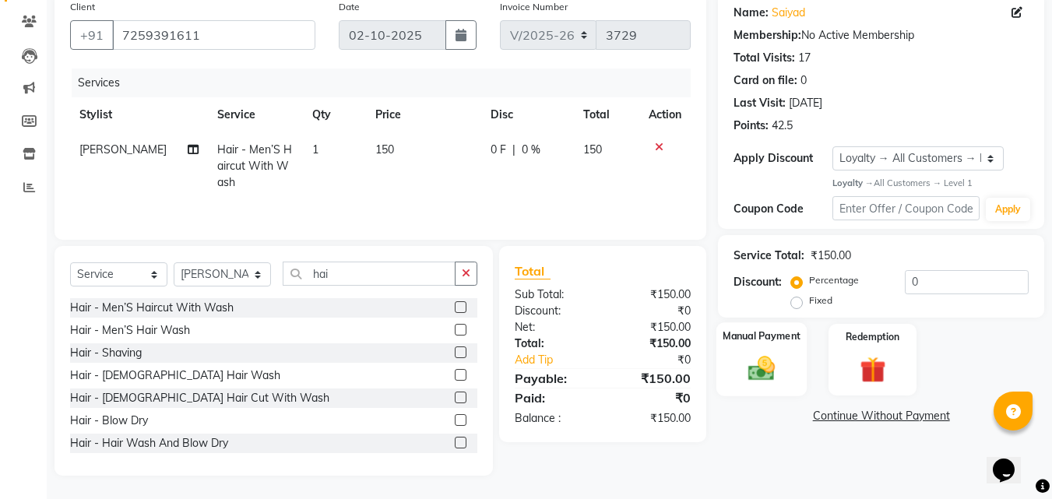
click at [767, 367] on img at bounding box center [762, 368] width 44 height 31
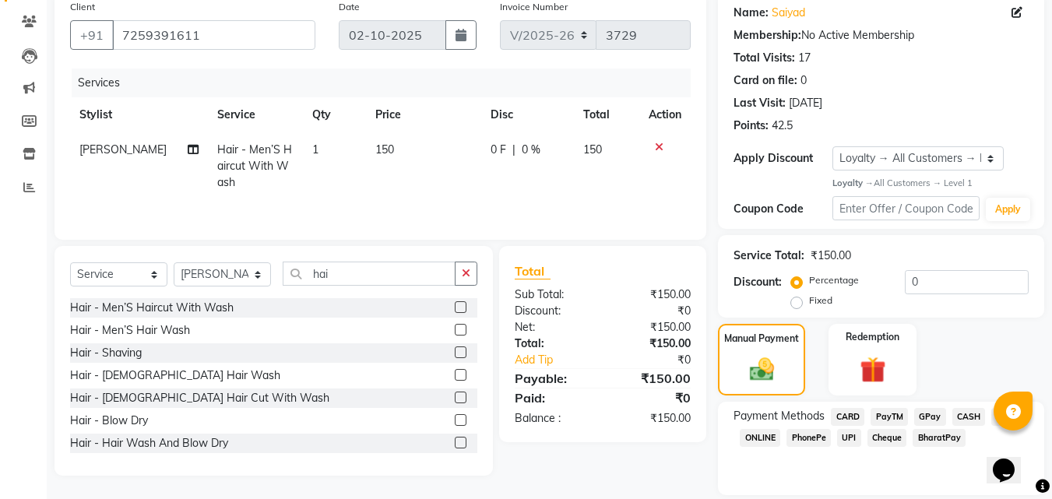
click at [529, 370] on div "Payable:" at bounding box center [553, 378] width 100 height 19
click at [529, 364] on link "Add Tip" at bounding box center [561, 360] width 116 height 16
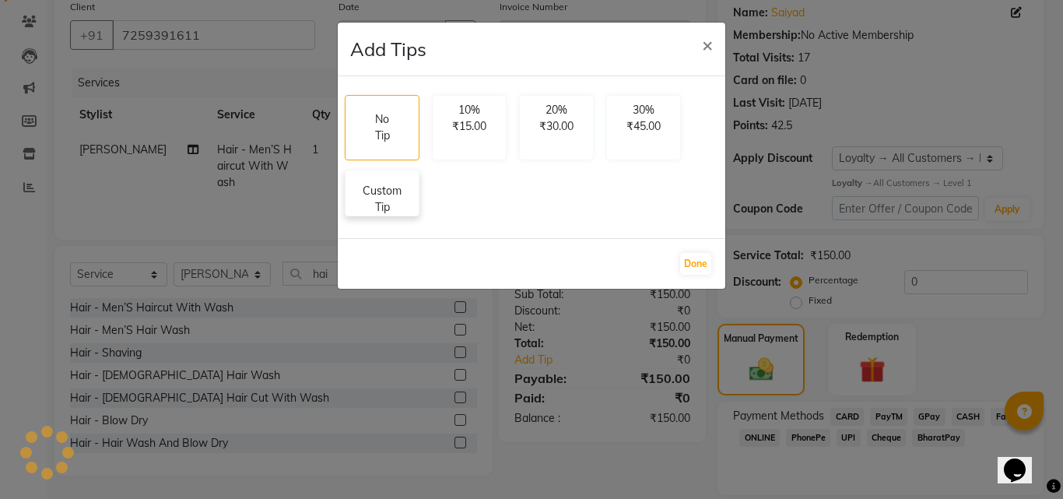
click at [378, 188] on p "Custom Tip" at bounding box center [382, 199] width 54 height 33
select select "23948"
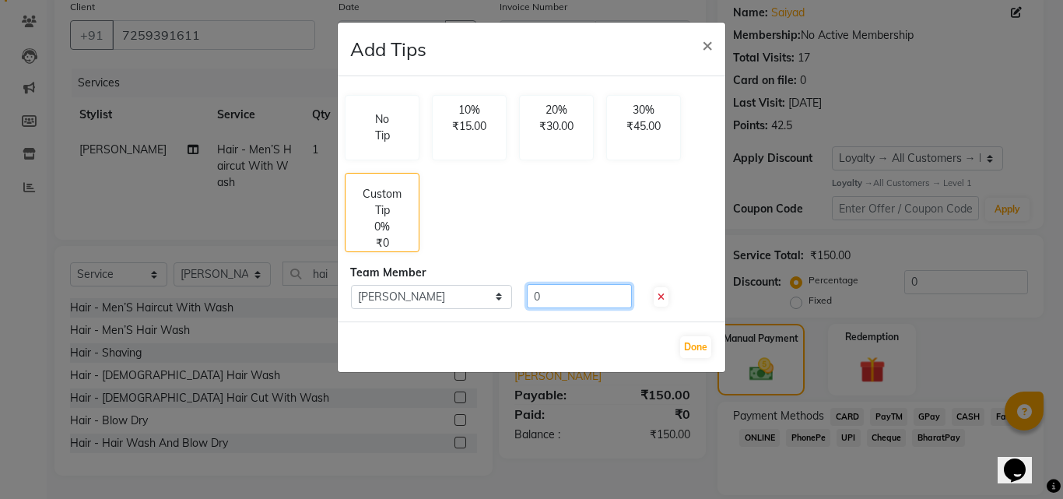
click at [575, 301] on input "0" at bounding box center [579, 296] width 105 height 24
type input "70"
click at [694, 352] on button "Done" at bounding box center [695, 347] width 31 height 22
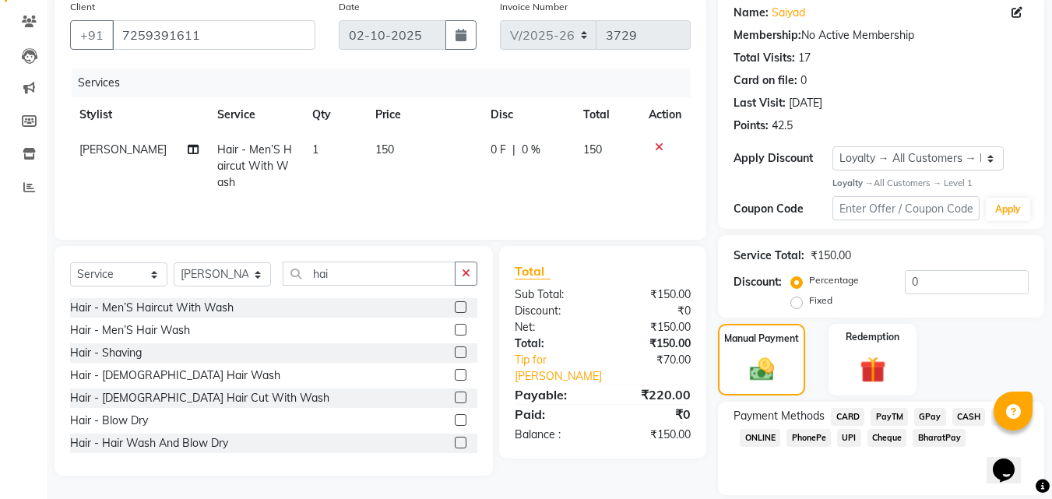
click at [887, 416] on span "PayTM" at bounding box center [888, 417] width 37 height 18
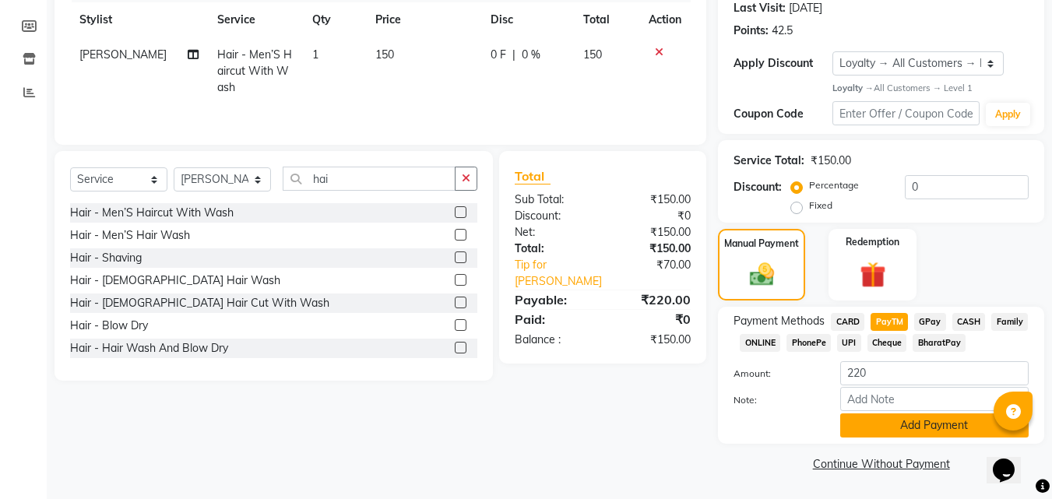
click at [899, 425] on button "Add Payment" at bounding box center [934, 425] width 188 height 24
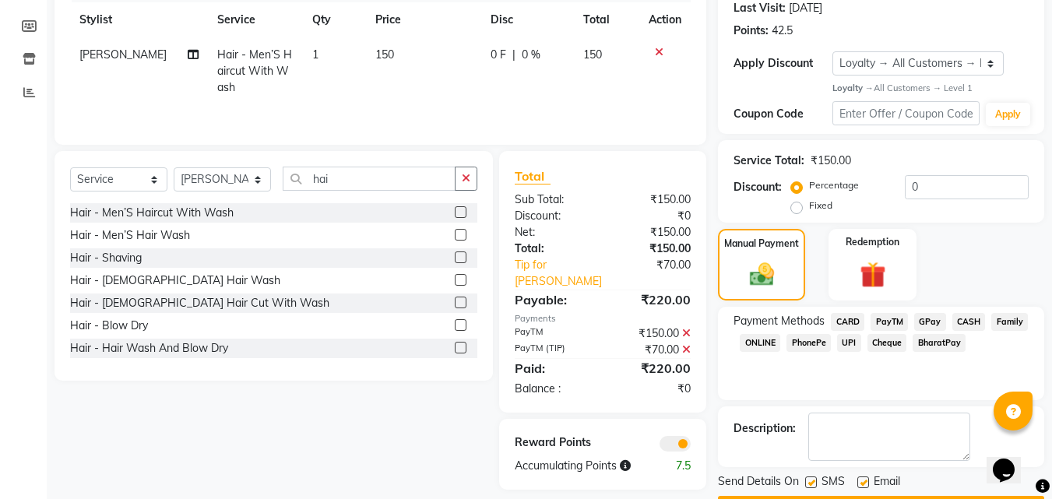
scroll to position [264, 0]
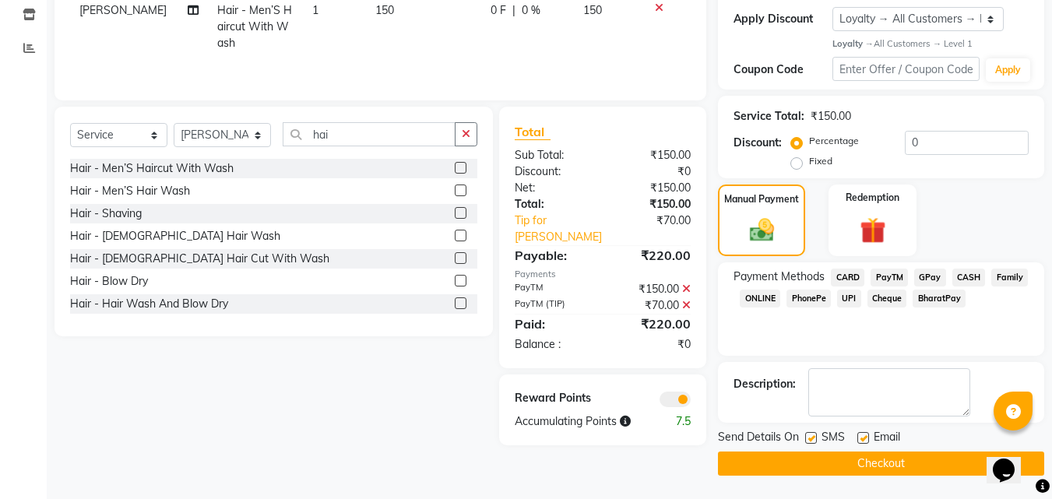
drag, startPoint x: 898, startPoint y: 459, endPoint x: 891, endPoint y: 442, distance: 17.8
click at [898, 459] on button "Checkout" at bounding box center [881, 464] width 326 height 24
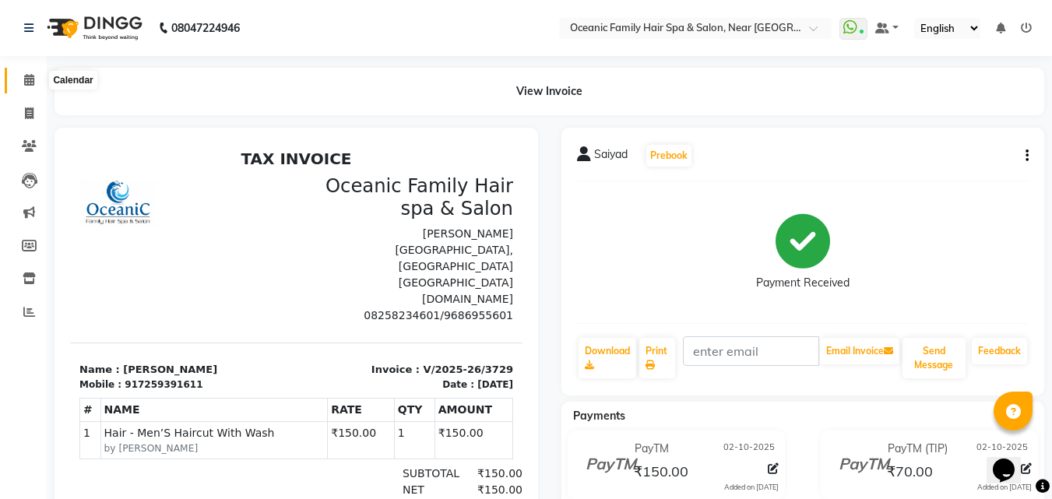
click at [30, 79] on icon at bounding box center [29, 80] width 10 height 12
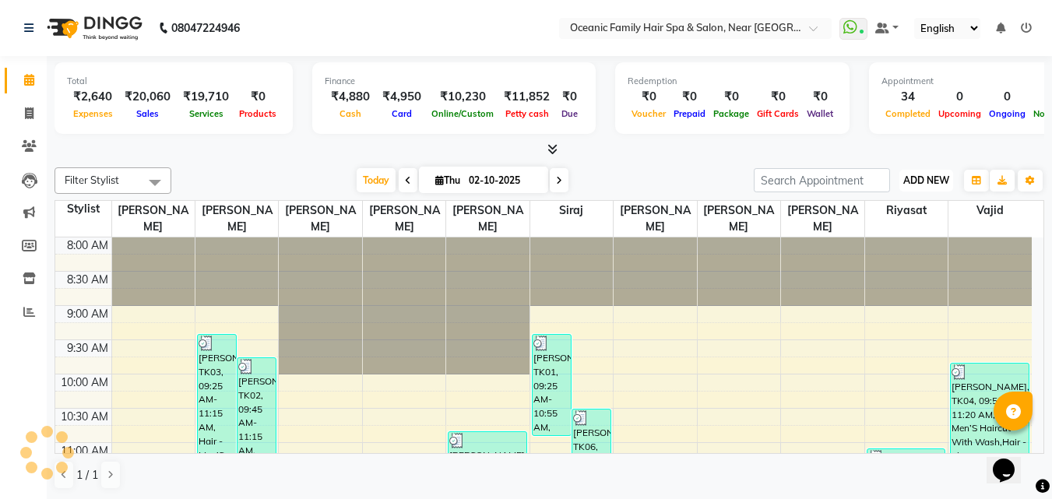
click at [941, 178] on span "ADD NEW" at bounding box center [926, 180] width 46 height 12
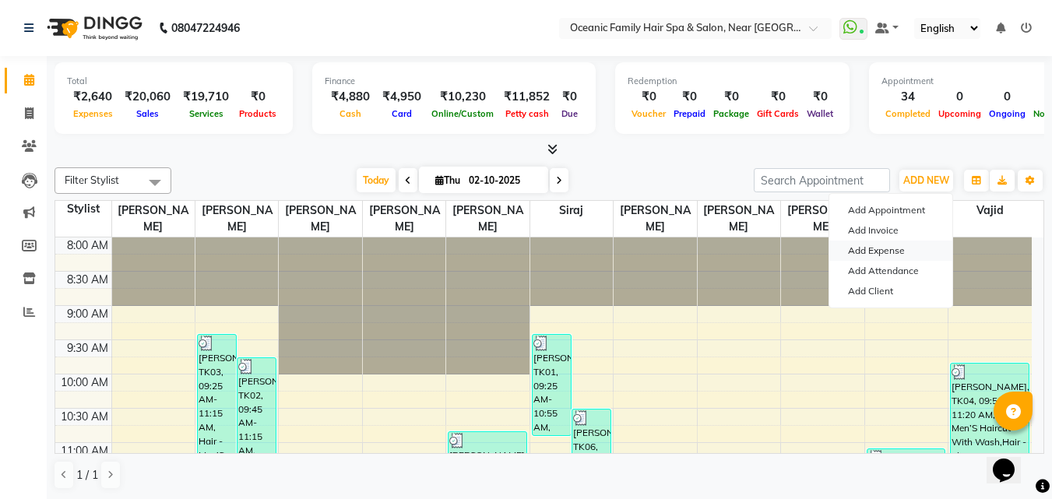
click at [880, 248] on link "Add Expense" at bounding box center [890, 251] width 123 height 20
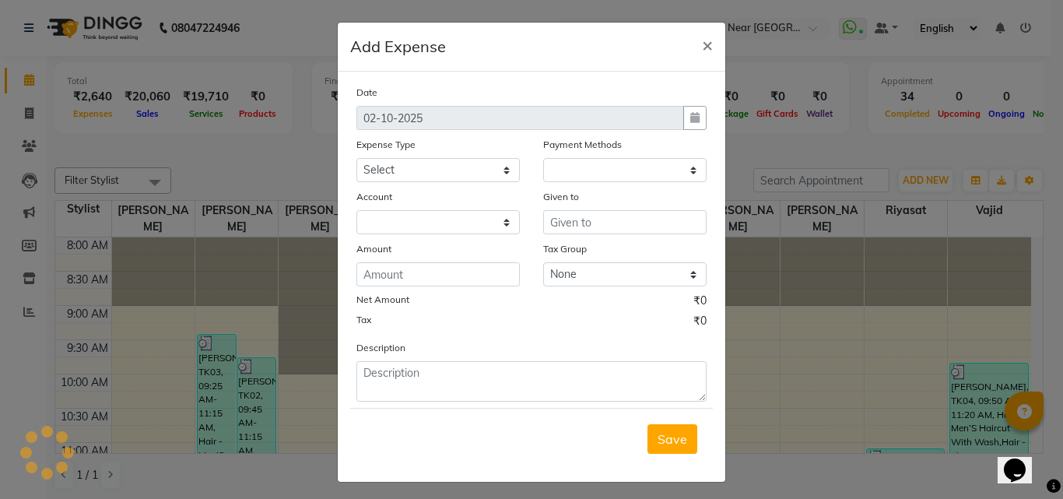
select select "1"
select select "3172"
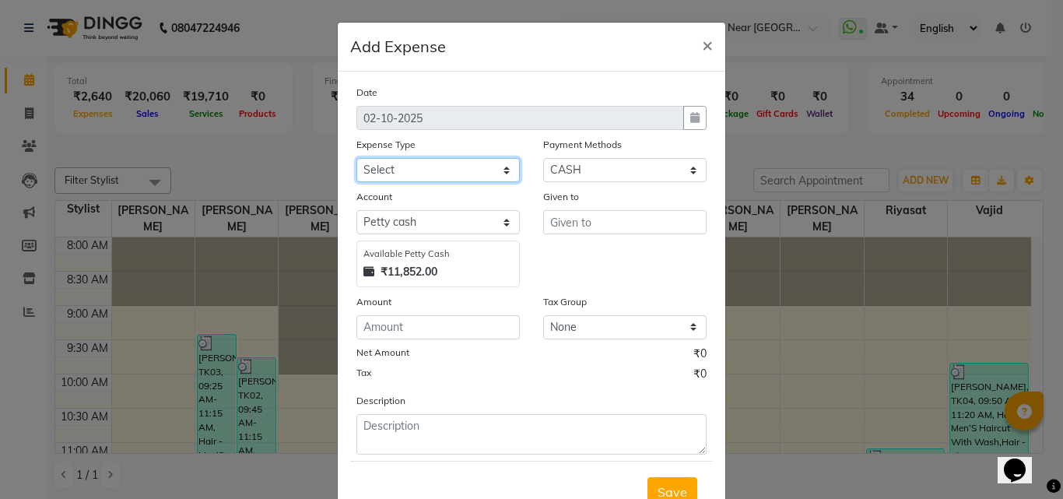
click at [417, 169] on select "Select [PERSON_NAME] [PERSON_NAME] [PERSON_NAME] Bank charges Cash transfer to …" at bounding box center [438, 170] width 163 height 24
select select "5558"
click at [357, 158] on select "Select [PERSON_NAME] [PERSON_NAME] [PERSON_NAME] Bank charges Cash transfer to …" at bounding box center [438, 170] width 163 height 24
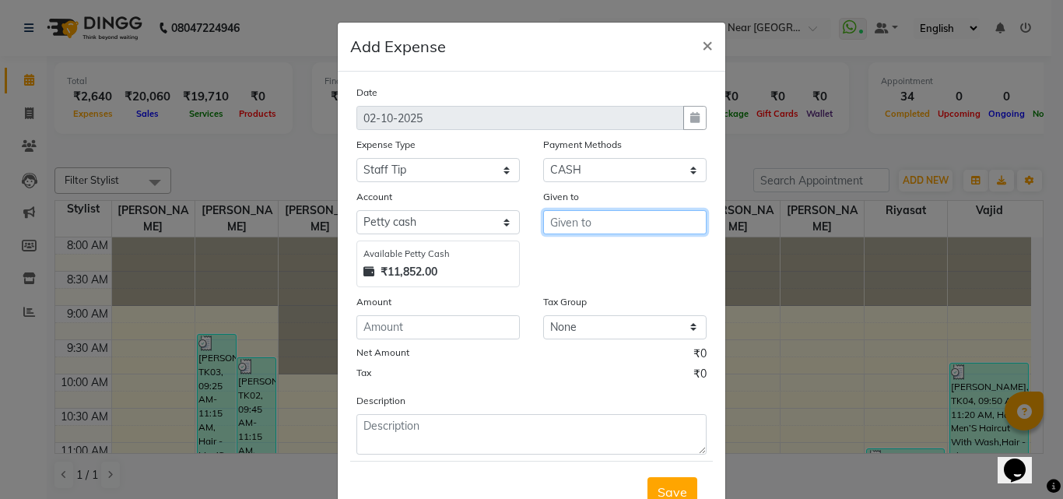
click at [575, 223] on input "text" at bounding box center [624, 222] width 163 height 24
click at [592, 280] on ngb-highlight "Ar un Thakur" at bounding box center [599, 280] width 72 height 16
type input "[PERSON_NAME]"
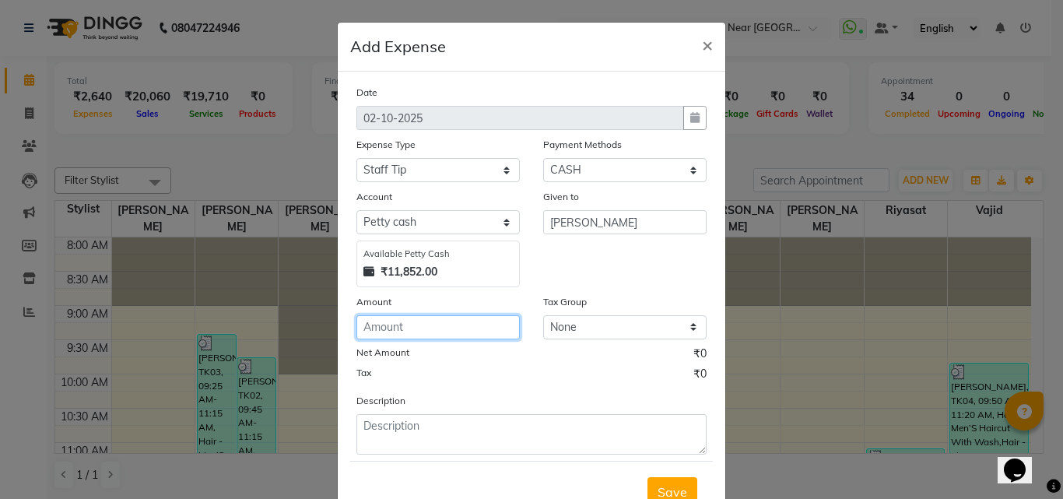
click at [391, 329] on input "number" at bounding box center [438, 327] width 163 height 24
type input "70"
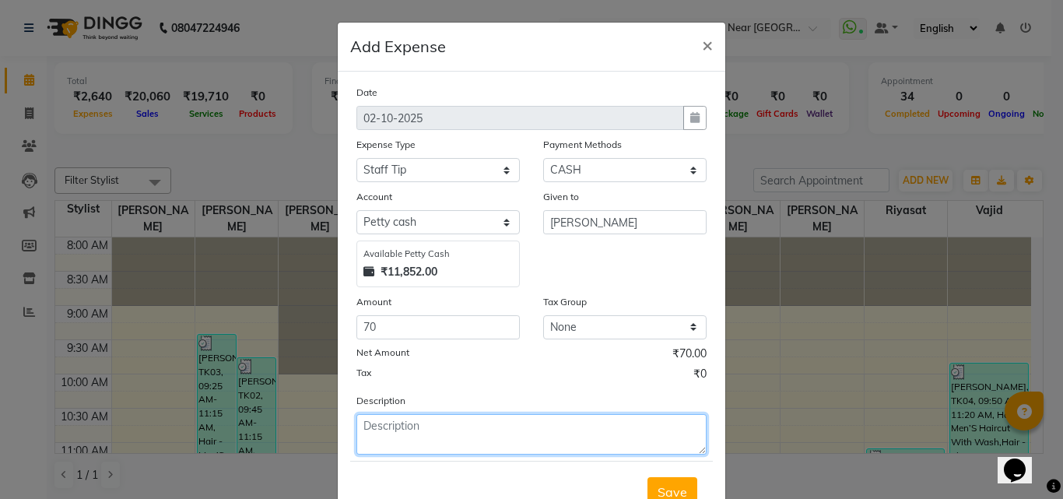
click at [385, 439] on textarea at bounding box center [532, 434] width 350 height 40
type textarea "[PERSON_NAME]"
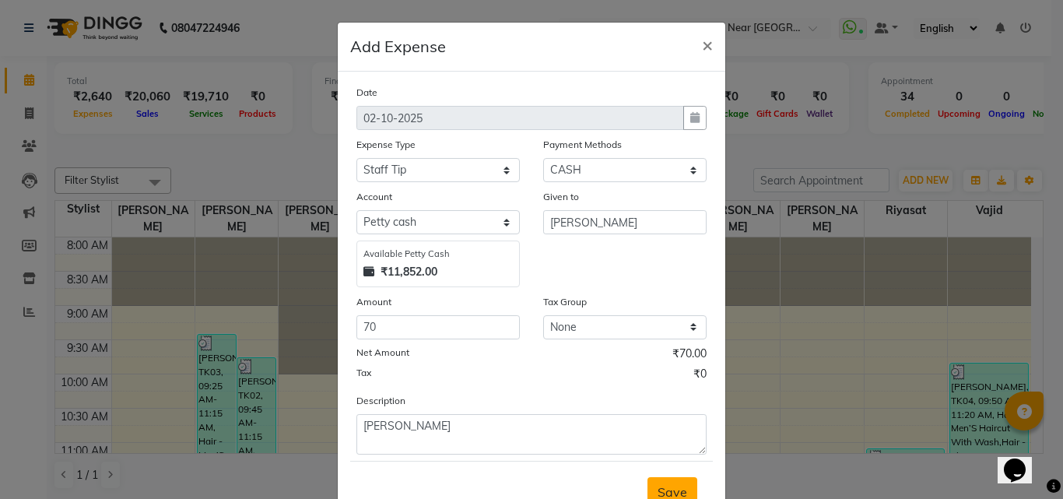
click at [666, 487] on span "Save" at bounding box center [673, 492] width 30 height 16
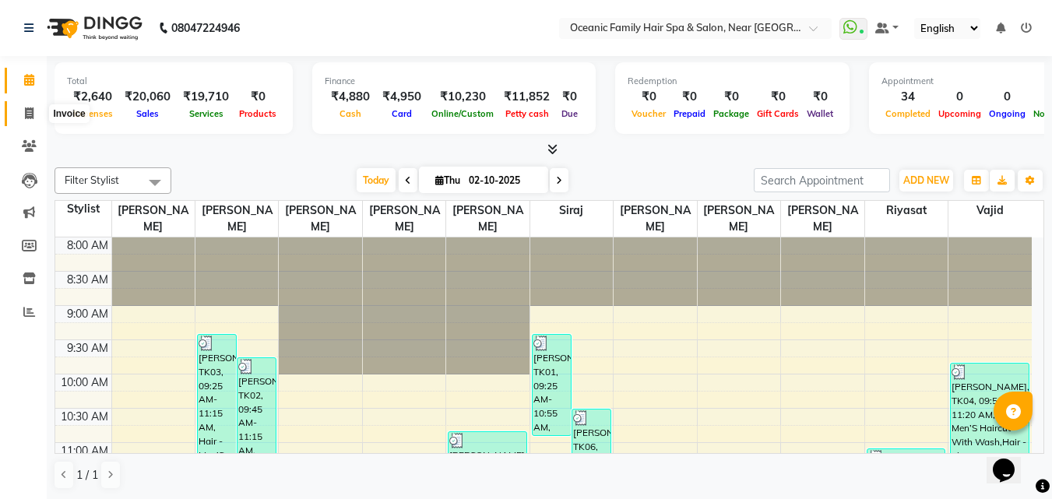
click at [34, 111] on span at bounding box center [29, 114] width 27 height 18
select select "service"
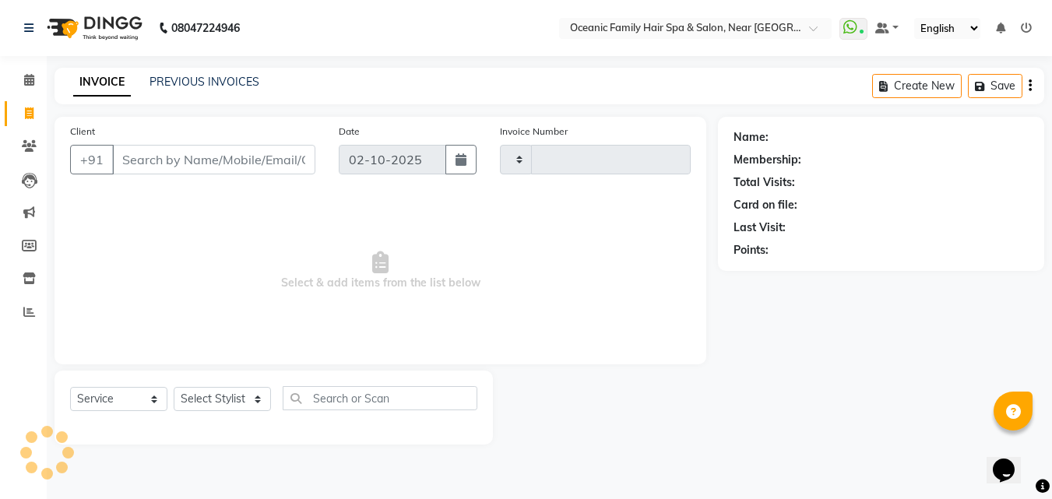
type input "3730"
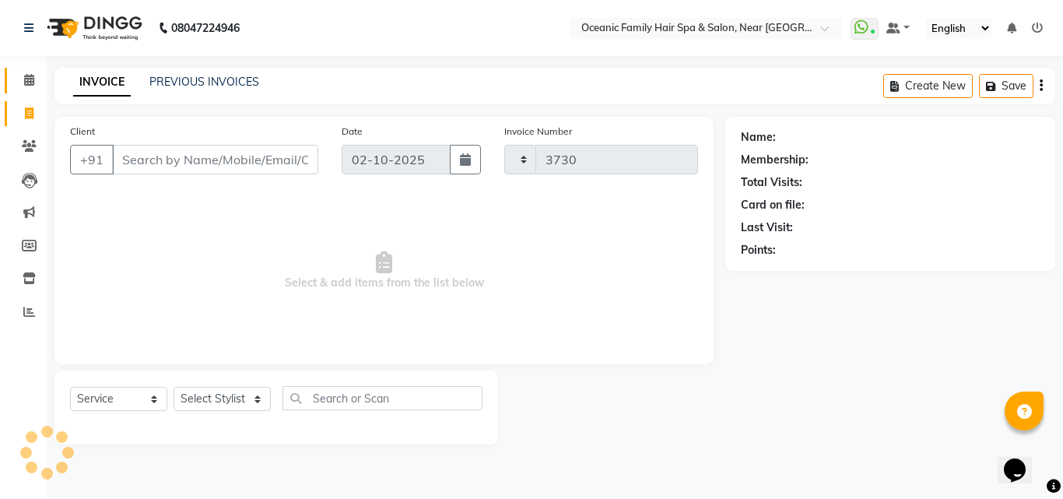
select select "4366"
click at [32, 68] on link "Calendar" at bounding box center [23, 81] width 37 height 26
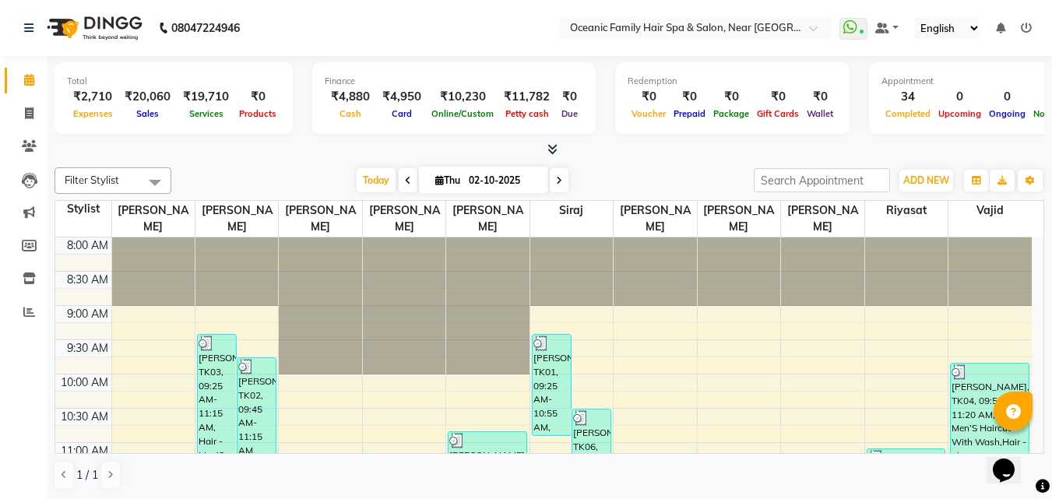
click at [554, 146] on icon at bounding box center [552, 149] width 10 height 12
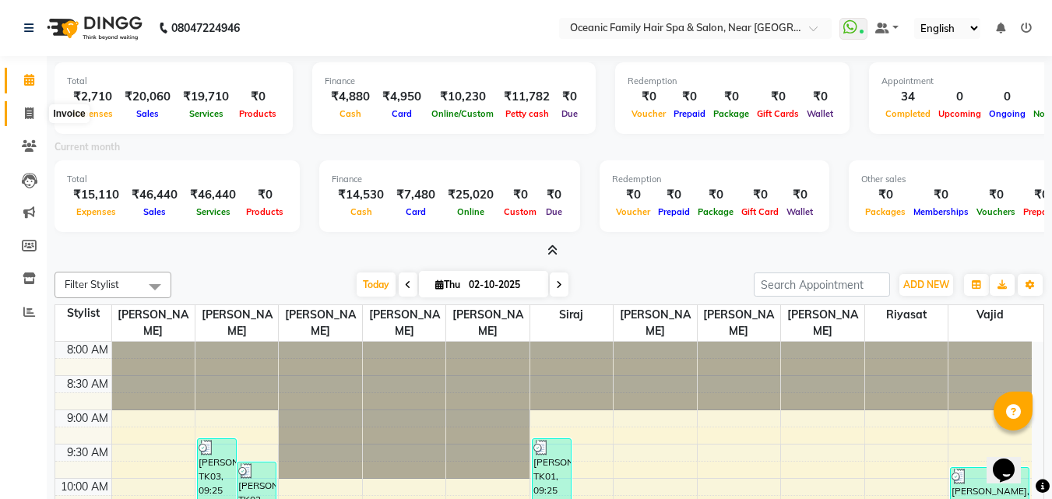
click at [26, 114] on icon at bounding box center [29, 113] width 9 height 12
select select "service"
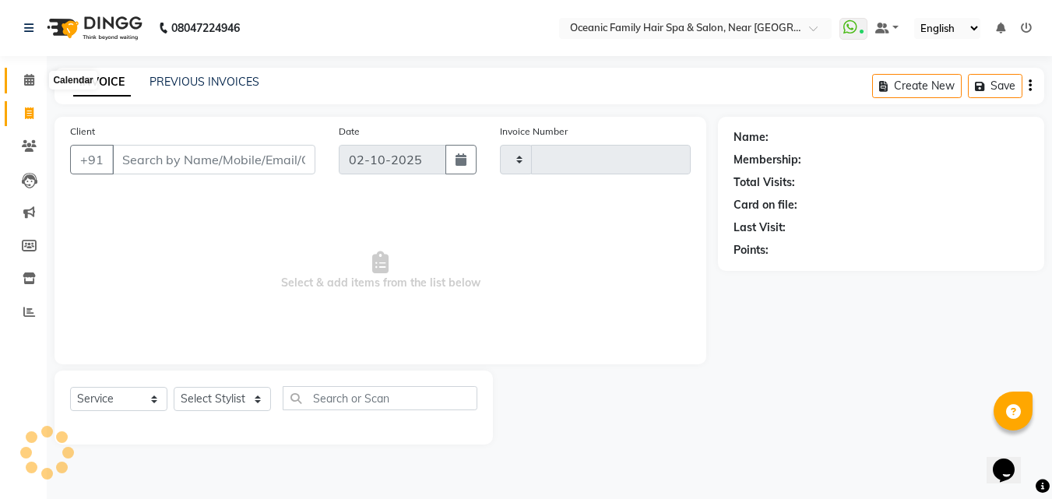
type input "3730"
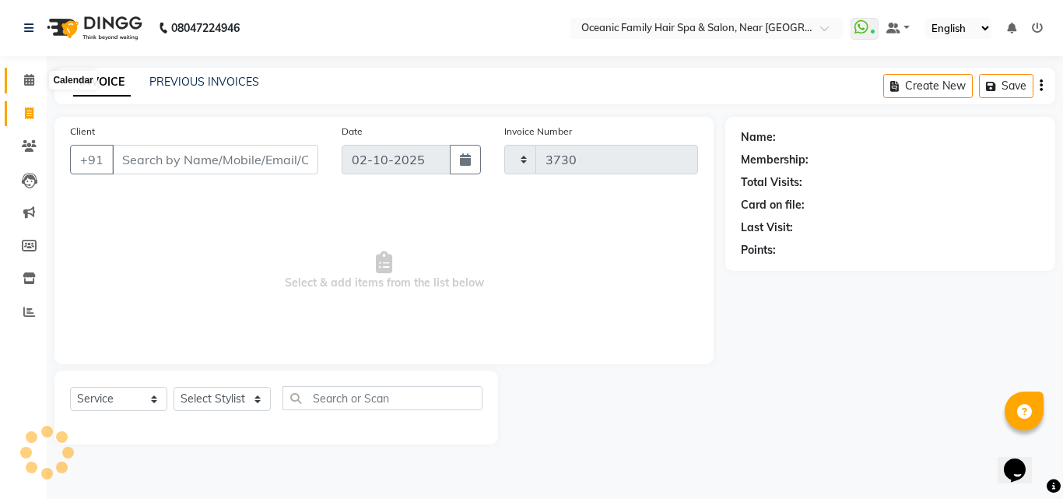
select select "4366"
click at [24, 83] on icon at bounding box center [29, 80] width 10 height 12
